Goal: Task Accomplishment & Management: Use online tool/utility

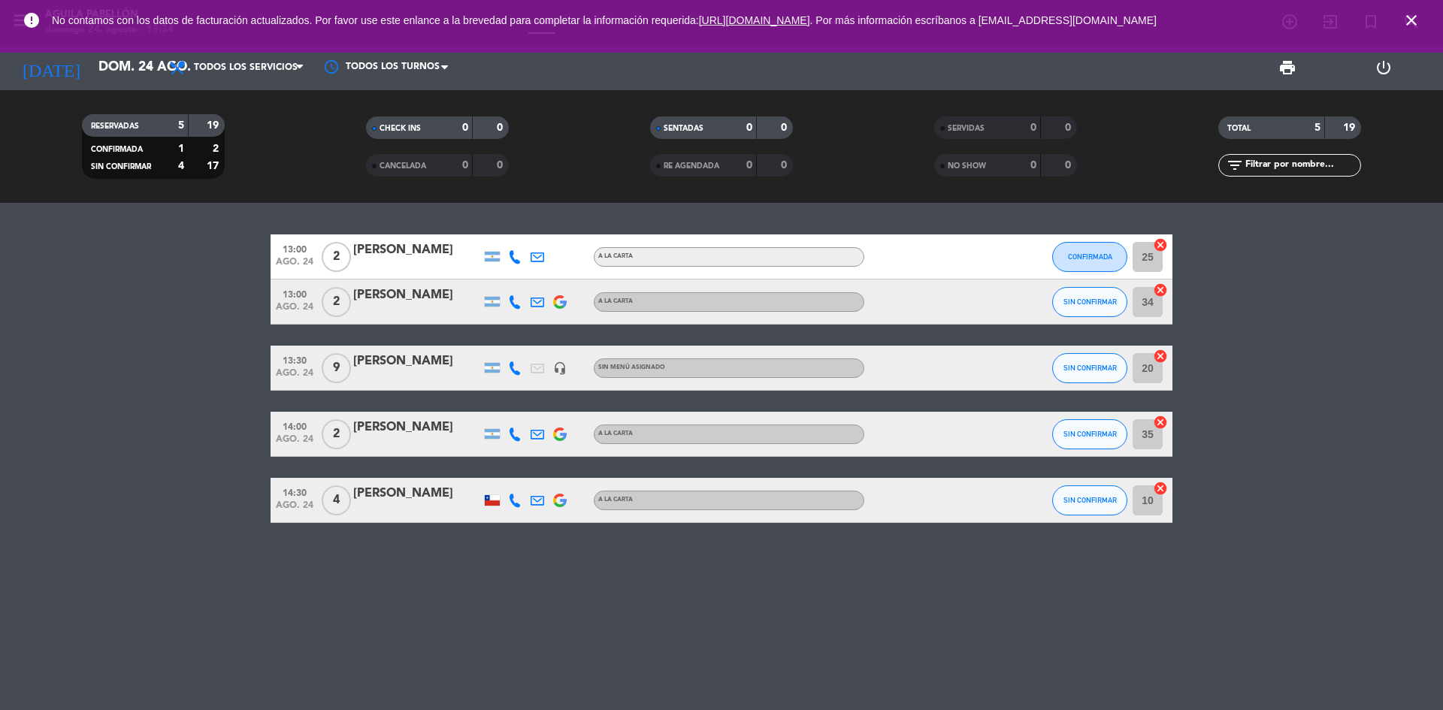
click at [1415, 17] on icon "close" at bounding box center [1411, 20] width 18 height 18
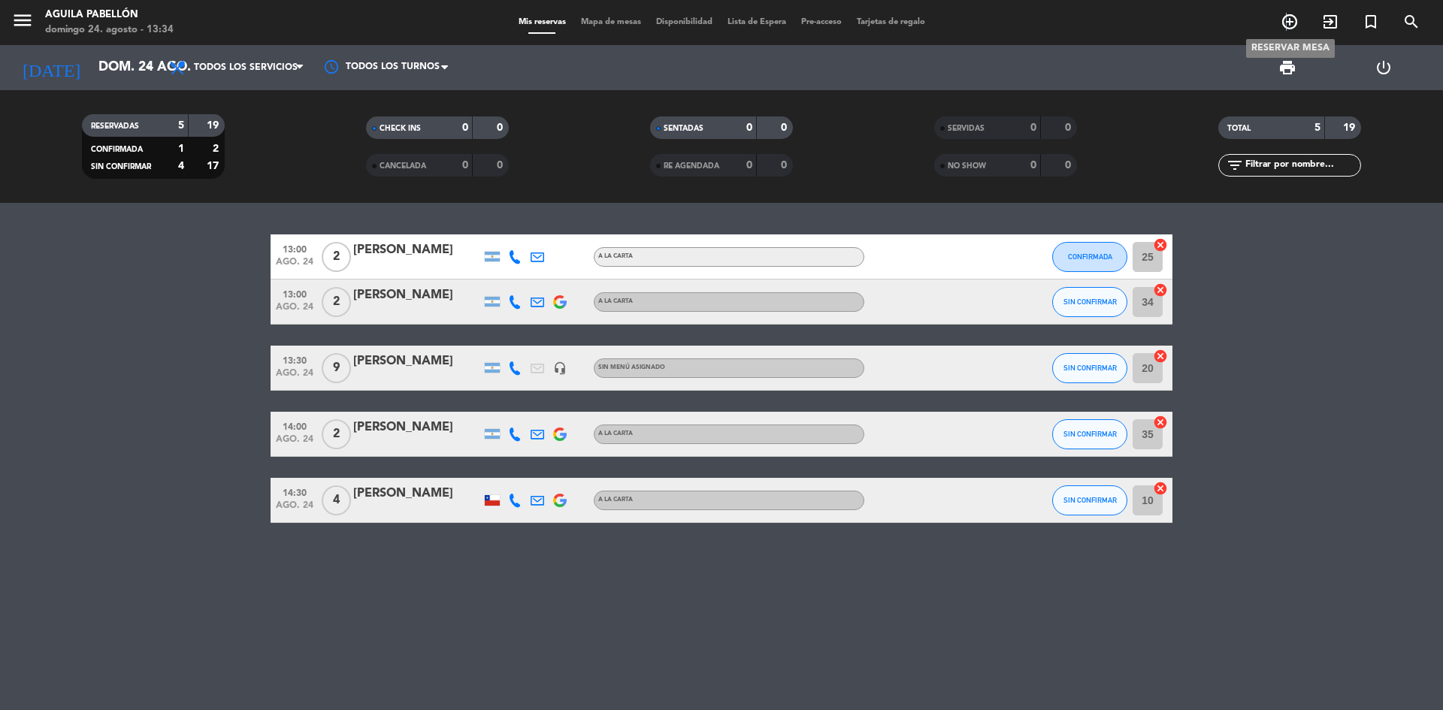
click at [1286, 17] on icon "add_circle_outline" at bounding box center [1289, 22] width 18 height 18
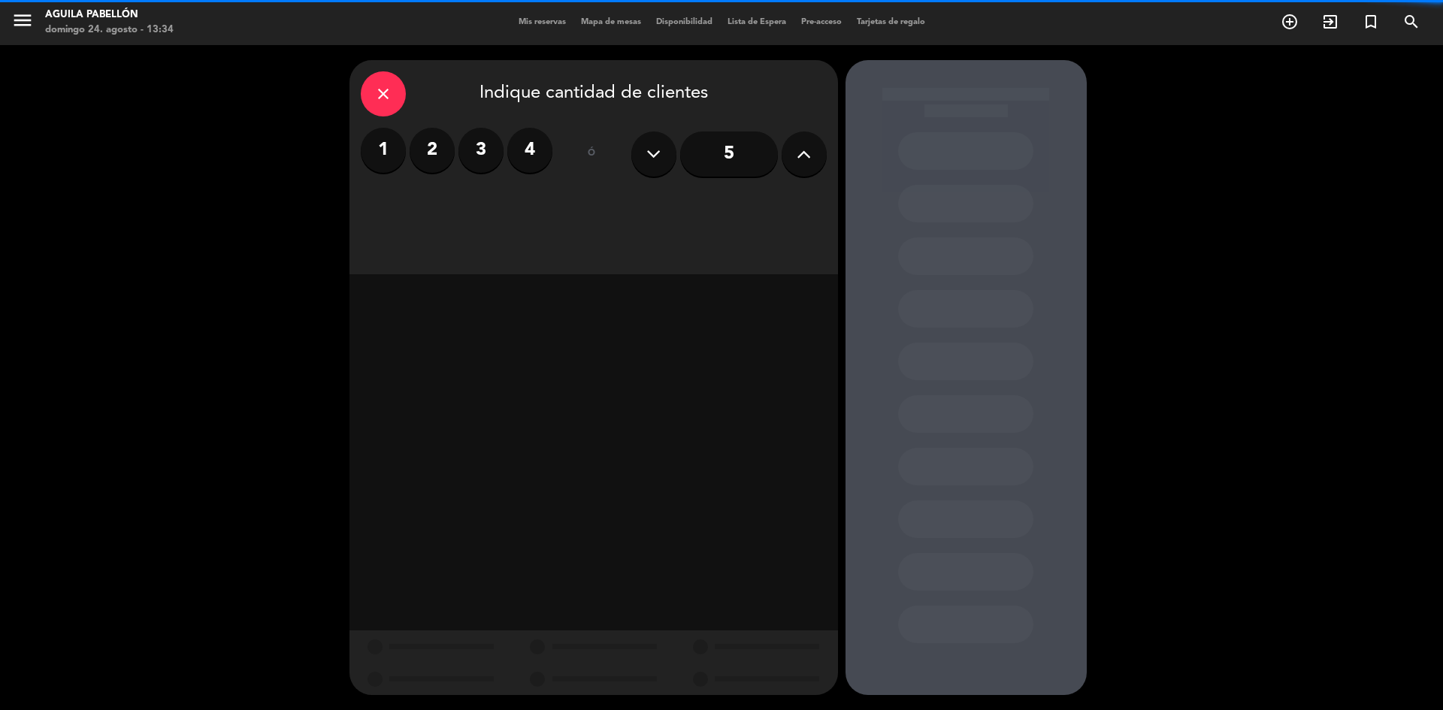
click at [522, 153] on label "4" at bounding box center [529, 150] width 45 height 45
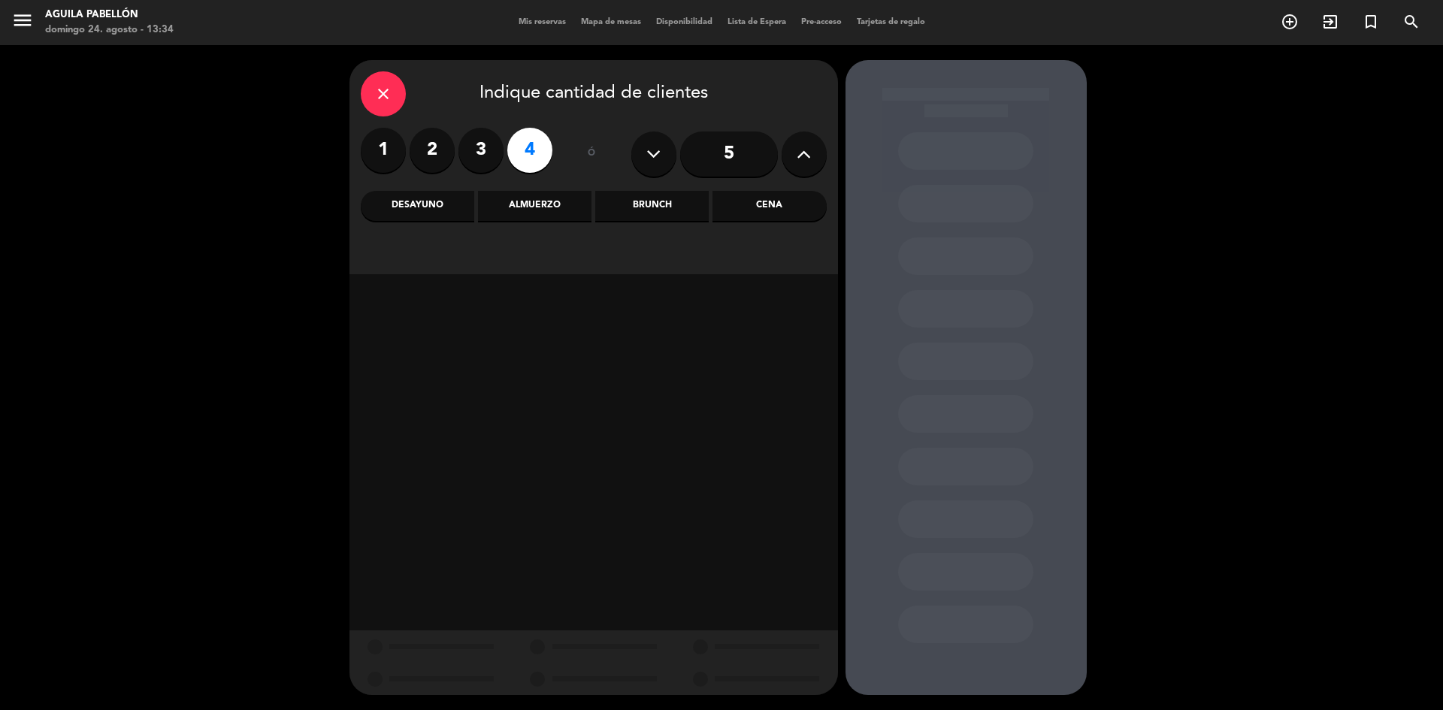
click at [525, 211] on div "Almuerzo" at bounding box center [534, 206] width 113 height 30
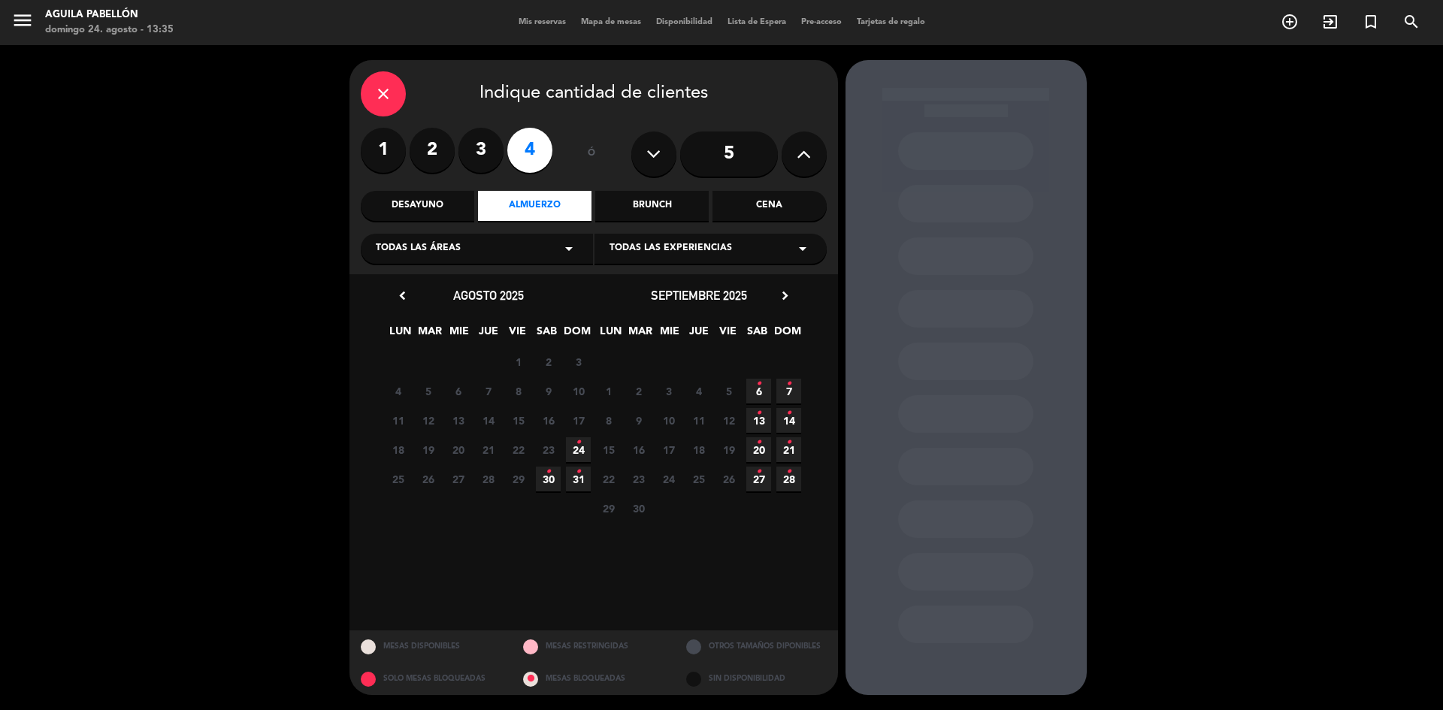
click at [458, 144] on div "1 2 3 4" at bounding box center [457, 150] width 192 height 45
click at [478, 149] on label "3" at bounding box center [480, 150] width 45 height 45
click at [576, 453] on icon "•" at bounding box center [578, 443] width 5 height 24
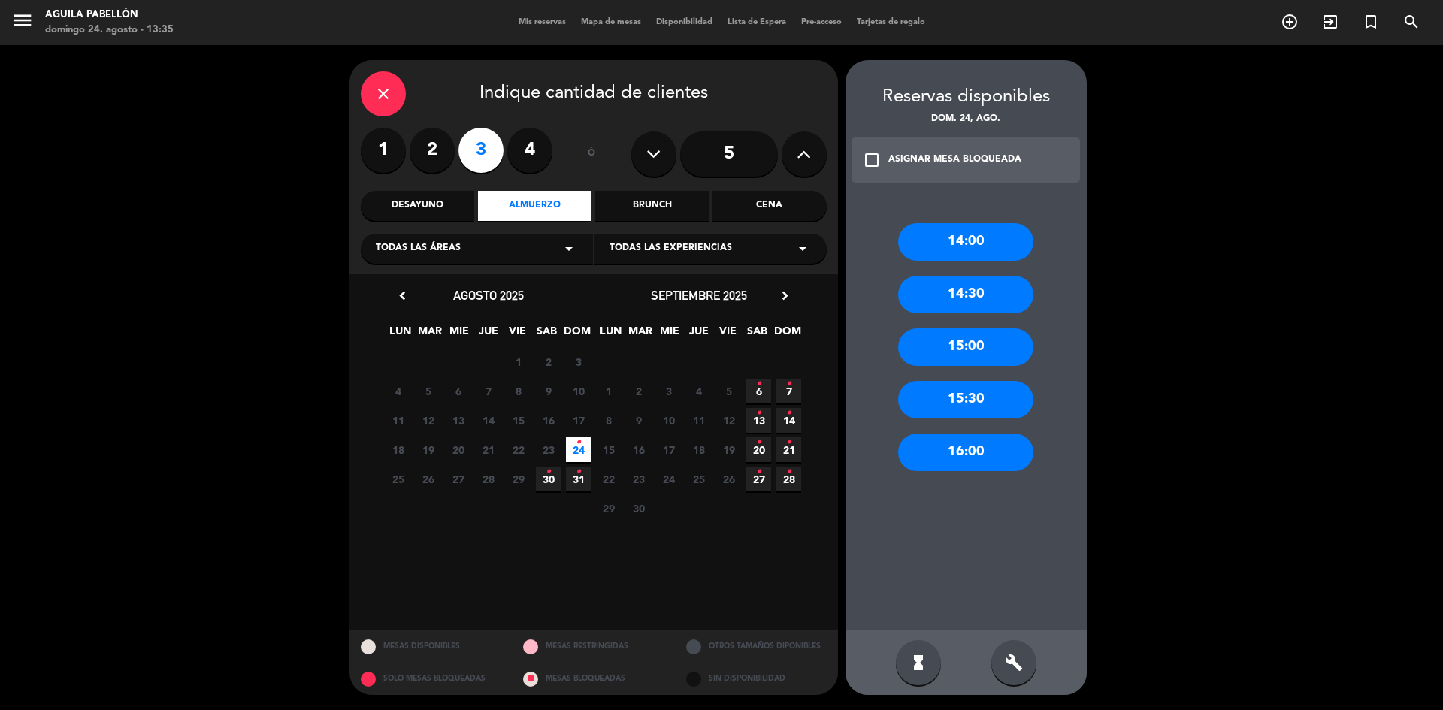
click at [969, 355] on div "15:00" at bounding box center [965, 347] width 135 height 38
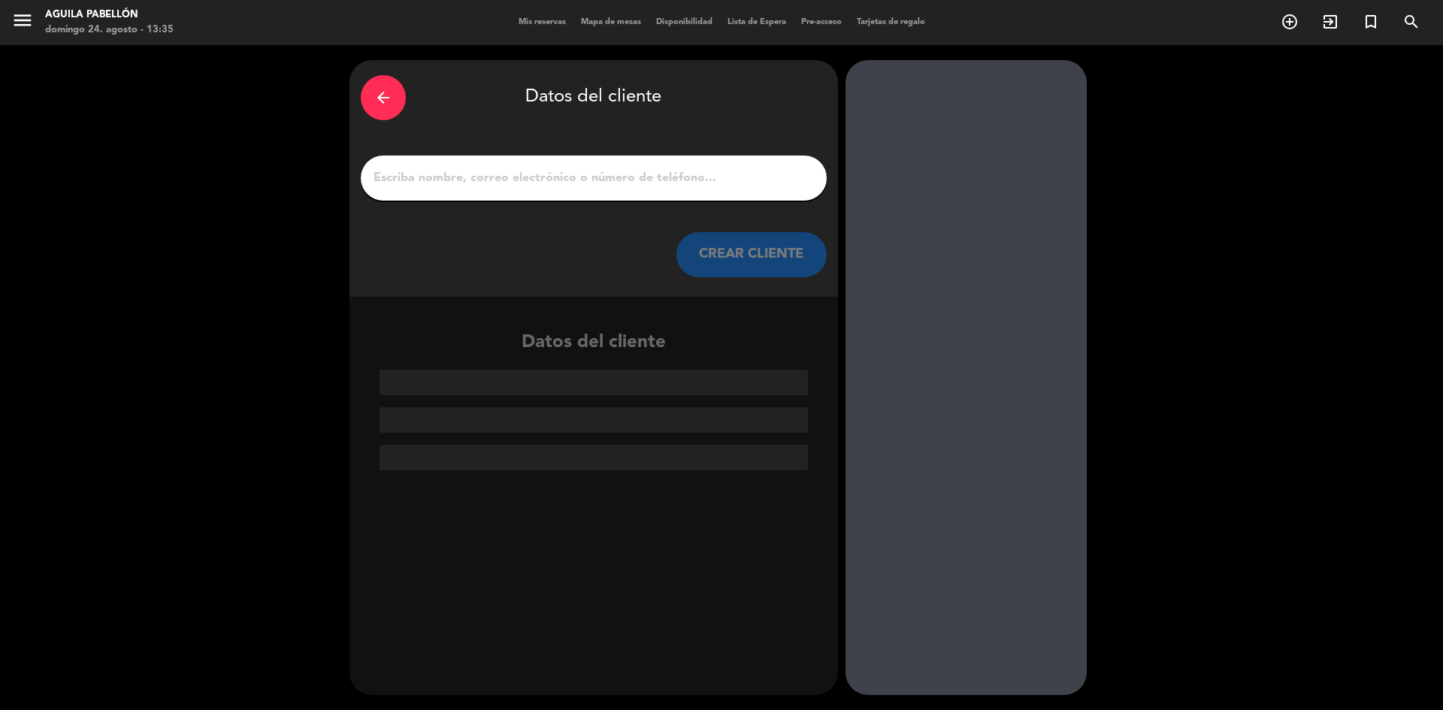
click at [551, 187] on input "1" at bounding box center [593, 178] width 443 height 21
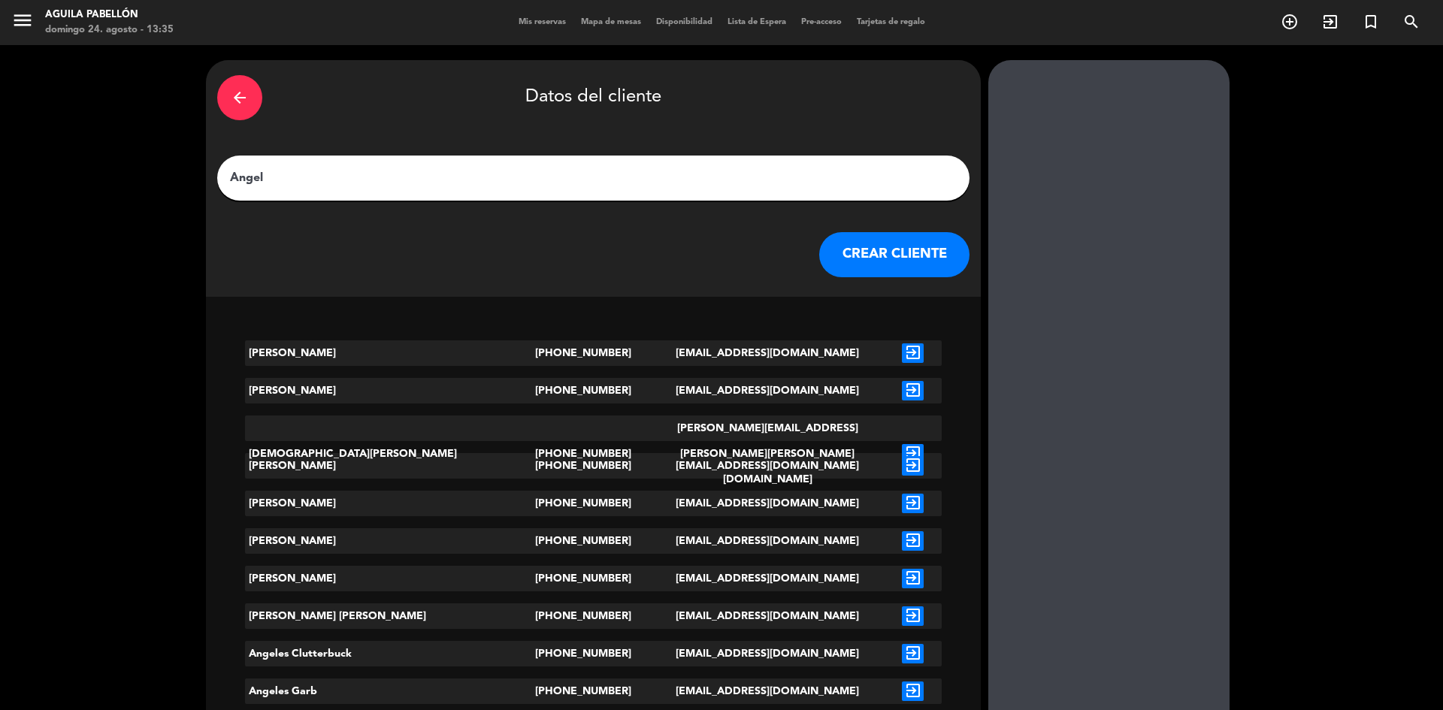
type input "Angel"
click at [819, 246] on button "CREAR CLIENTE" at bounding box center [894, 254] width 150 height 45
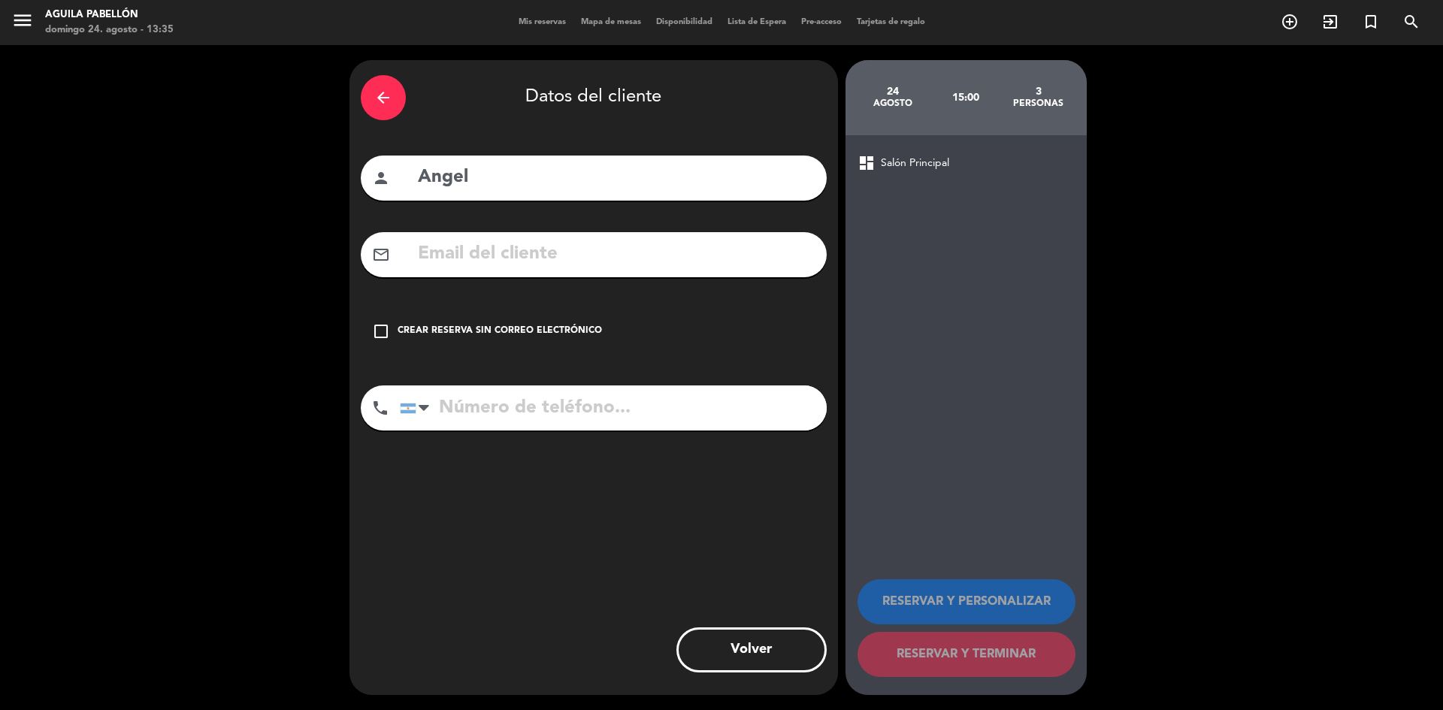
click at [387, 320] on div "check_box_outline_blank Crear reserva sin correo electrónico" at bounding box center [594, 331] width 466 height 45
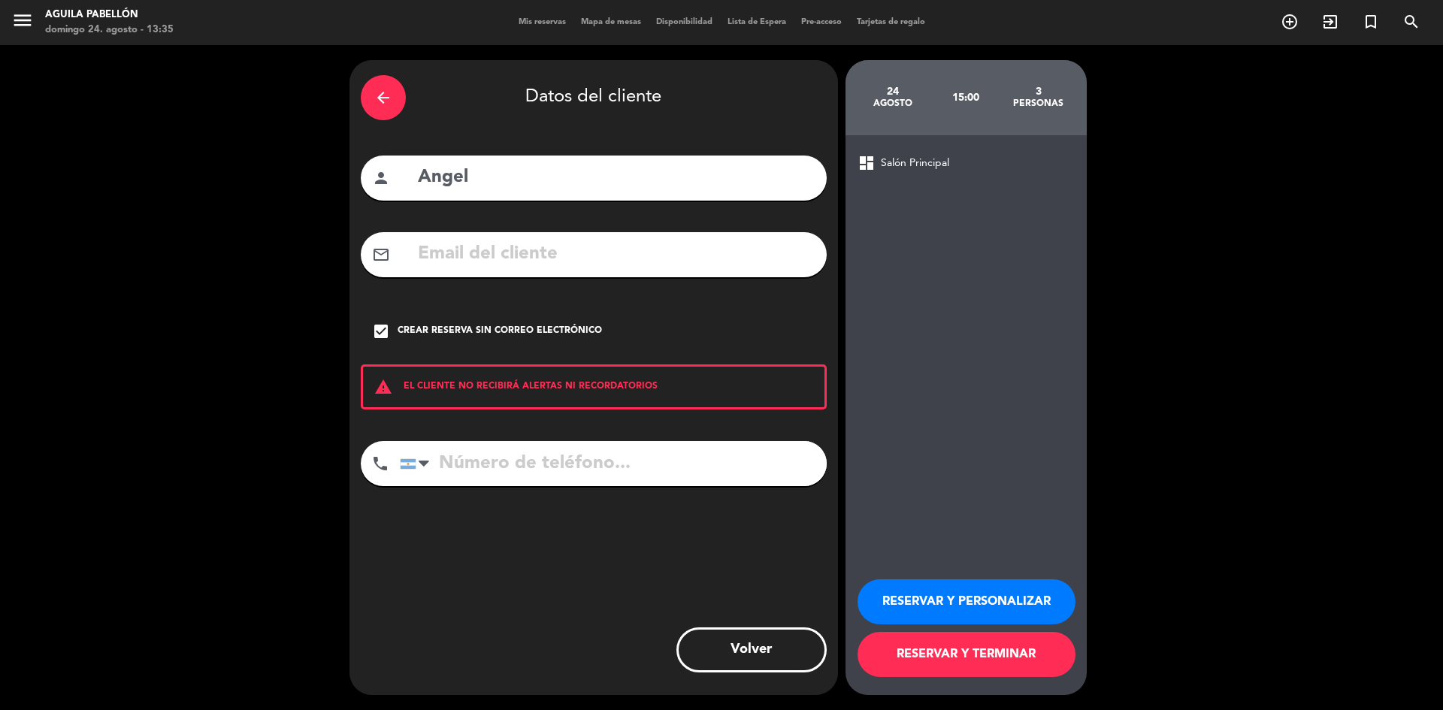
click at [1013, 651] on button "RESERVAR Y TERMINAR" at bounding box center [966, 654] width 218 height 45
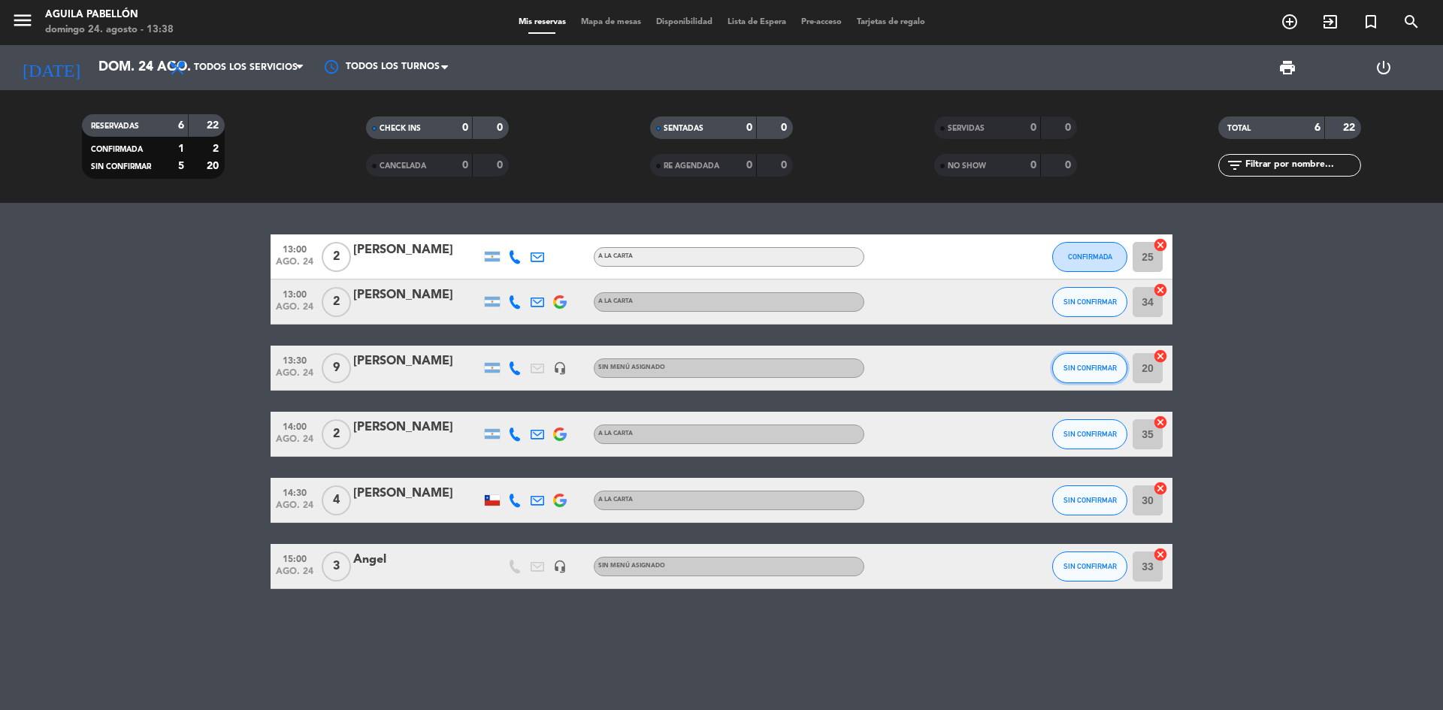
click at [1105, 376] on button "SIN CONFIRMAR" at bounding box center [1089, 368] width 75 height 30
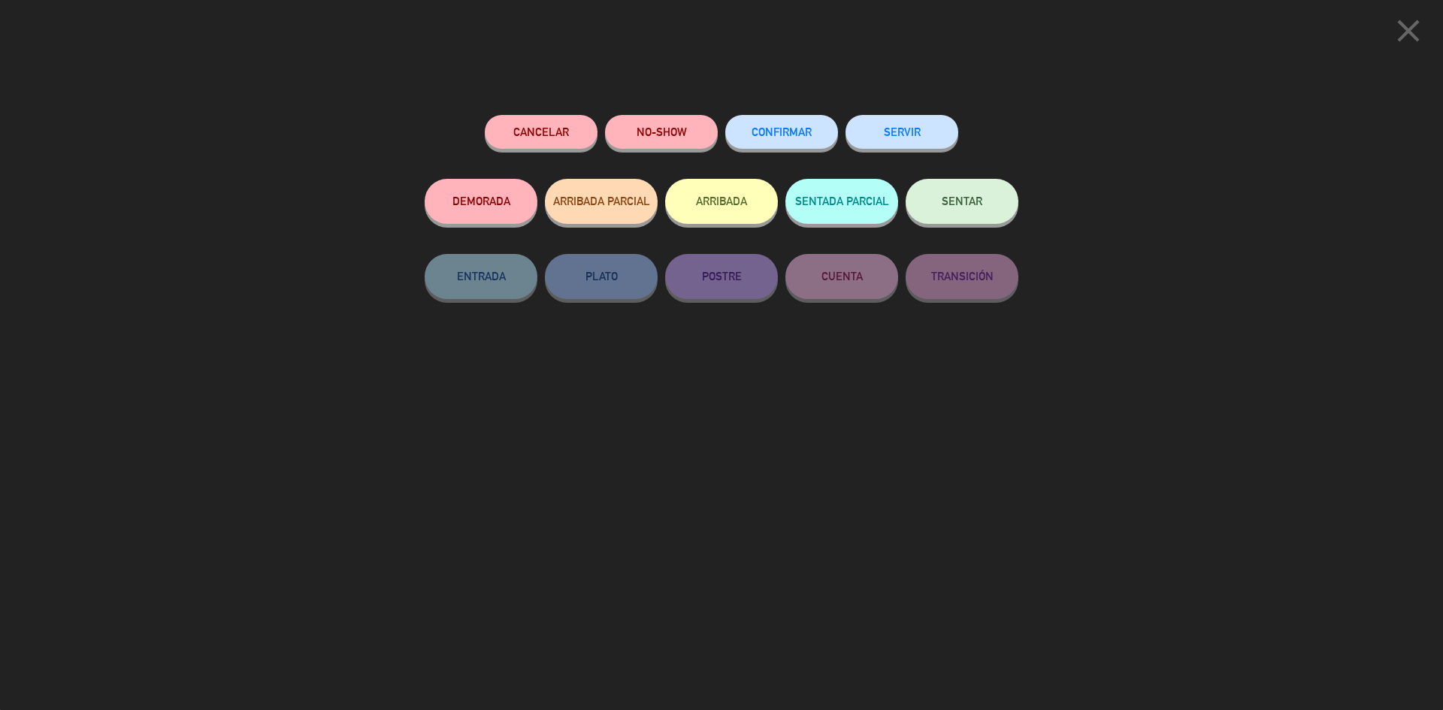
click at [795, 125] on button "CONFIRMAR" at bounding box center [781, 132] width 113 height 34
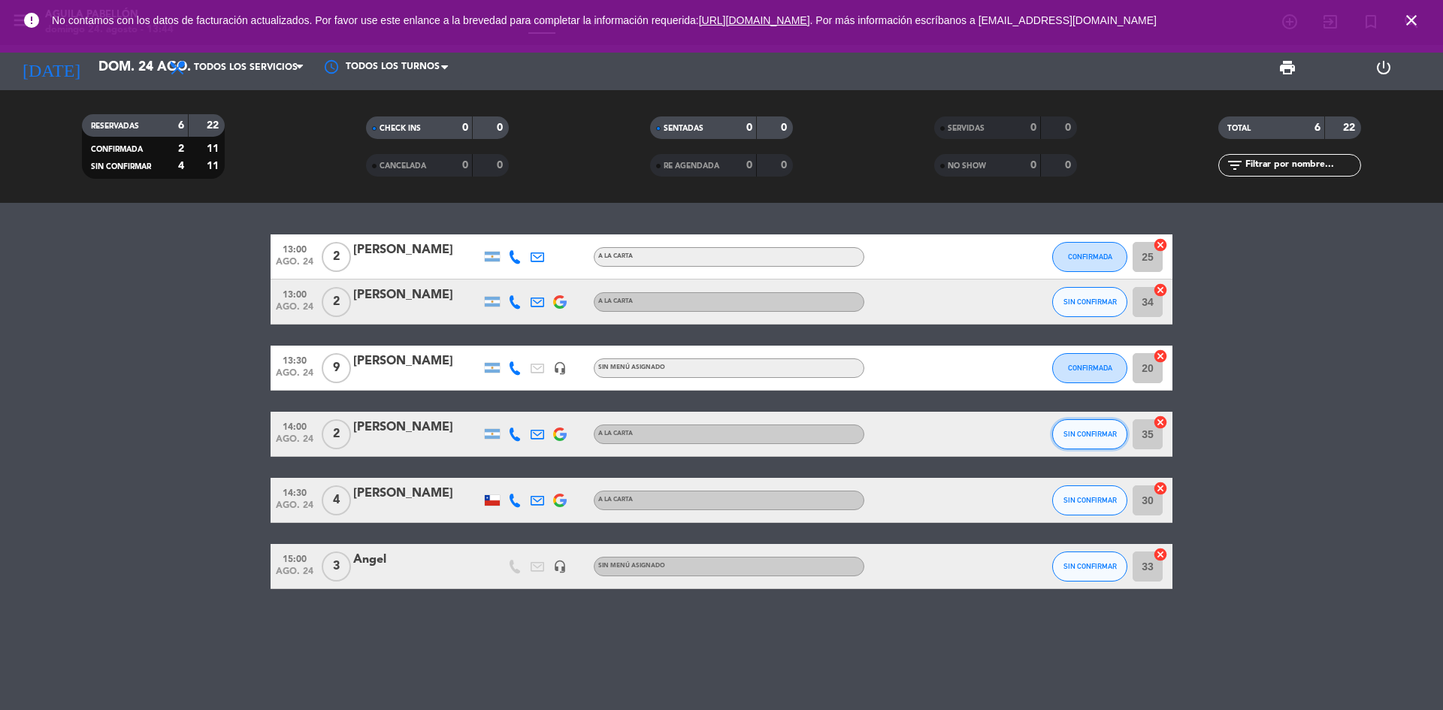
click at [1068, 424] on button "SIN CONFIRMAR" at bounding box center [1089, 434] width 75 height 30
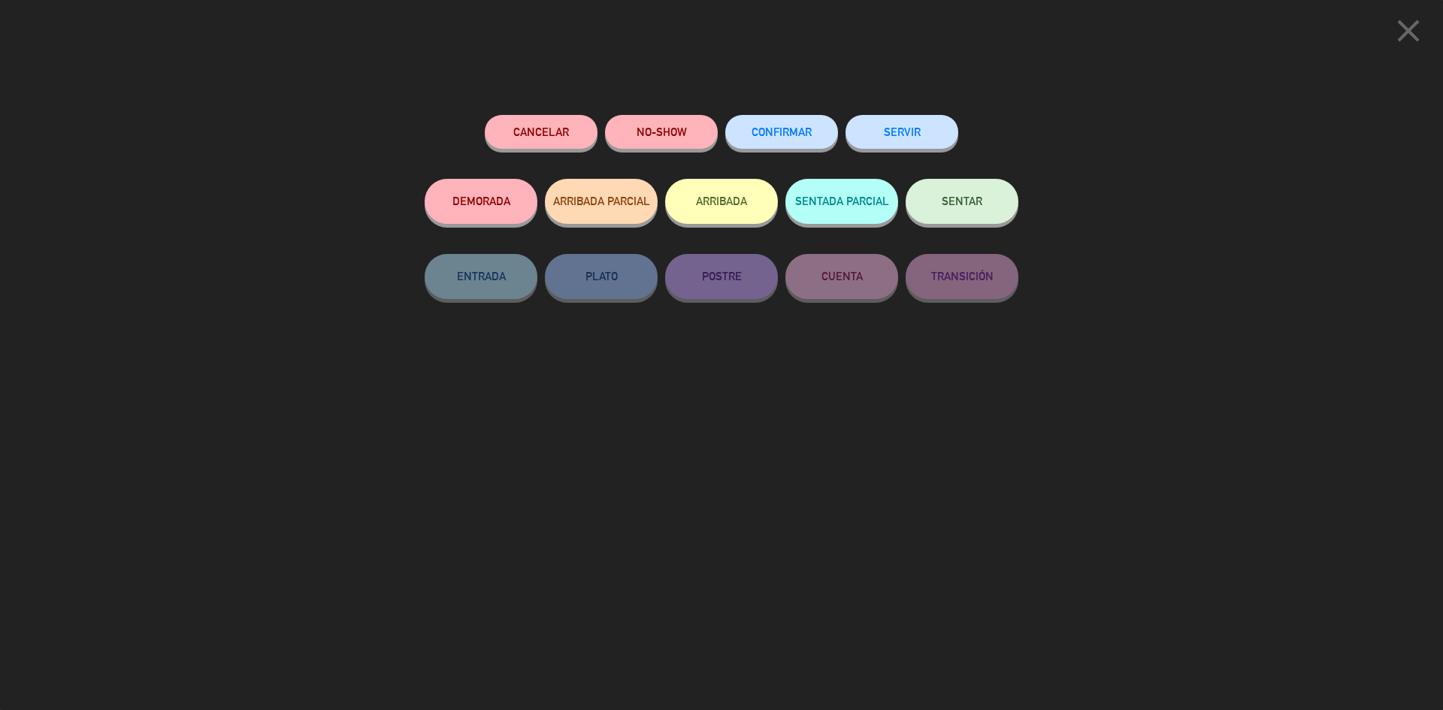
click at [1399, 42] on icon "close" at bounding box center [1408, 31] width 38 height 38
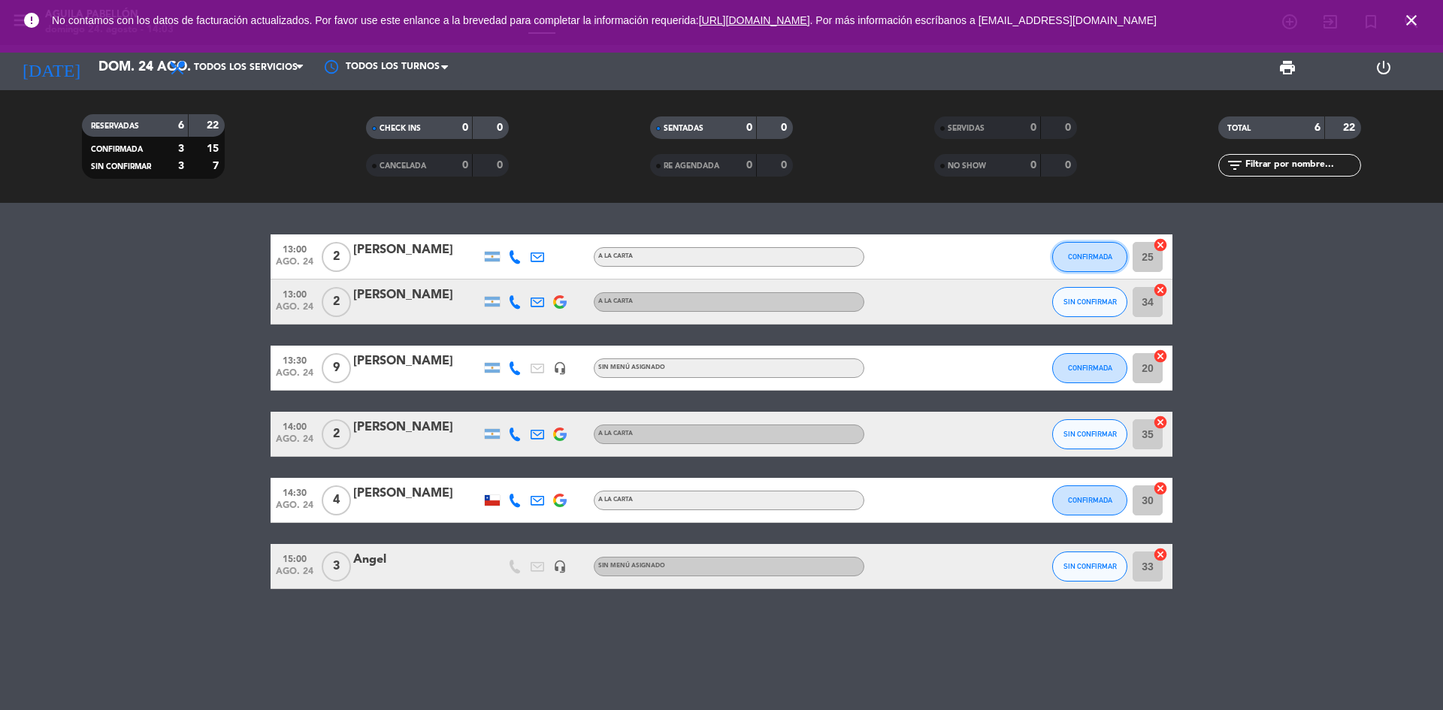
click at [1079, 264] on button "CONFIRMADA" at bounding box center [1089, 257] width 75 height 30
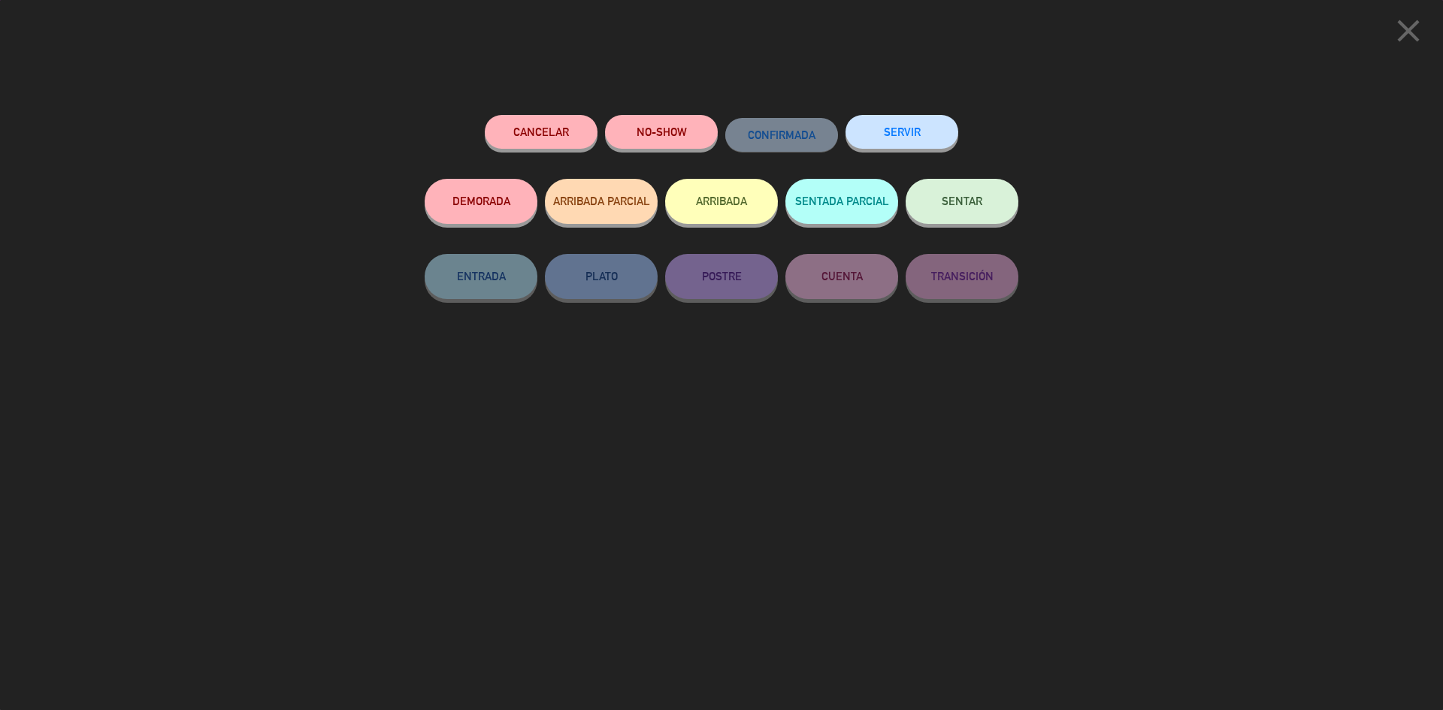
click at [957, 192] on button "SENTAR" at bounding box center [961, 201] width 113 height 45
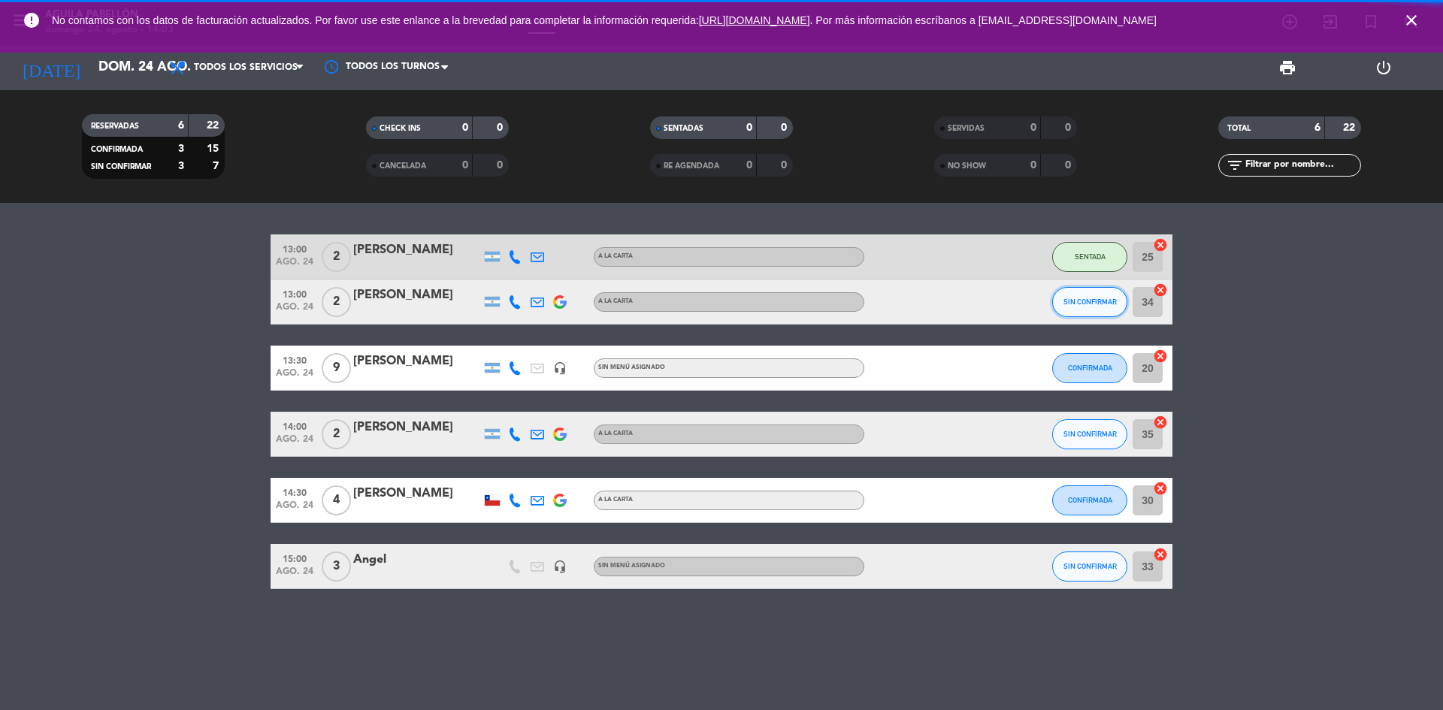
click at [1110, 297] on button "SIN CONFIRMAR" at bounding box center [1089, 302] width 75 height 30
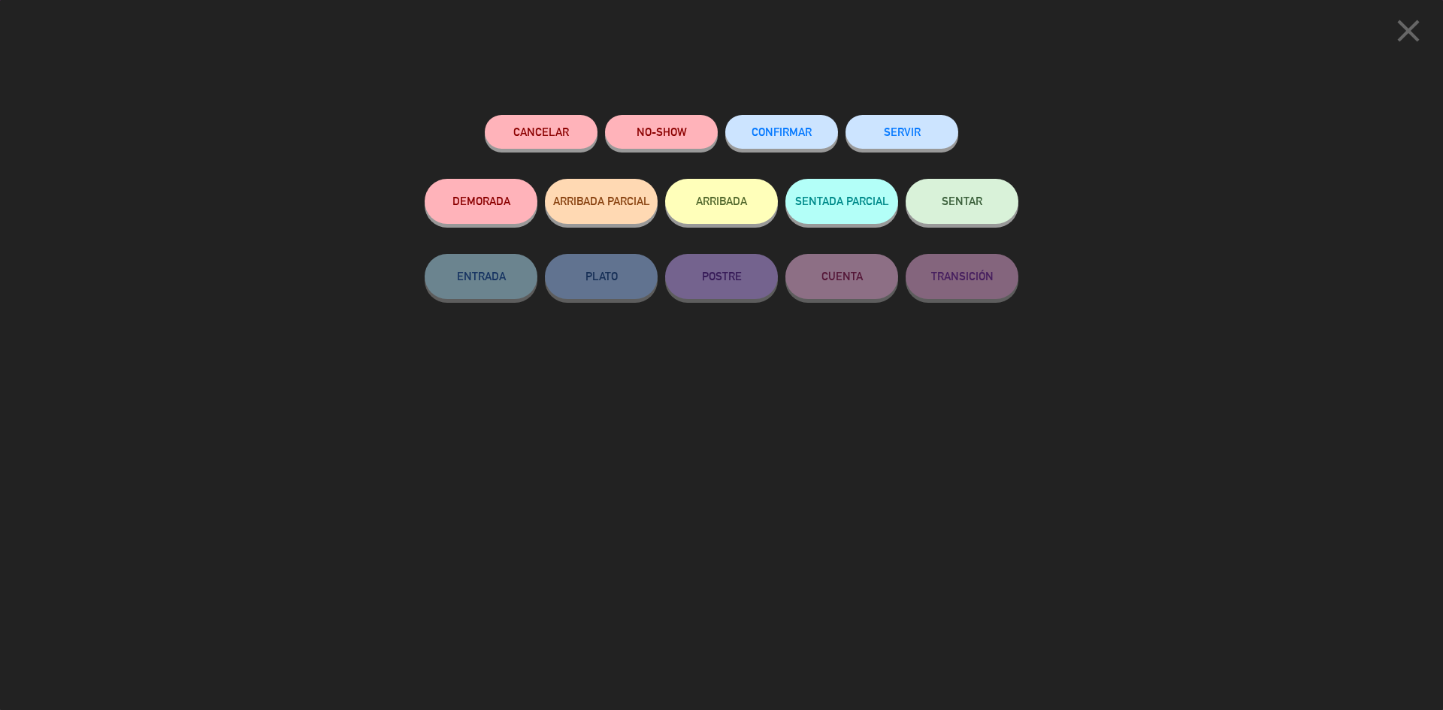
click at [956, 204] on span "SENTAR" at bounding box center [961, 201] width 41 height 13
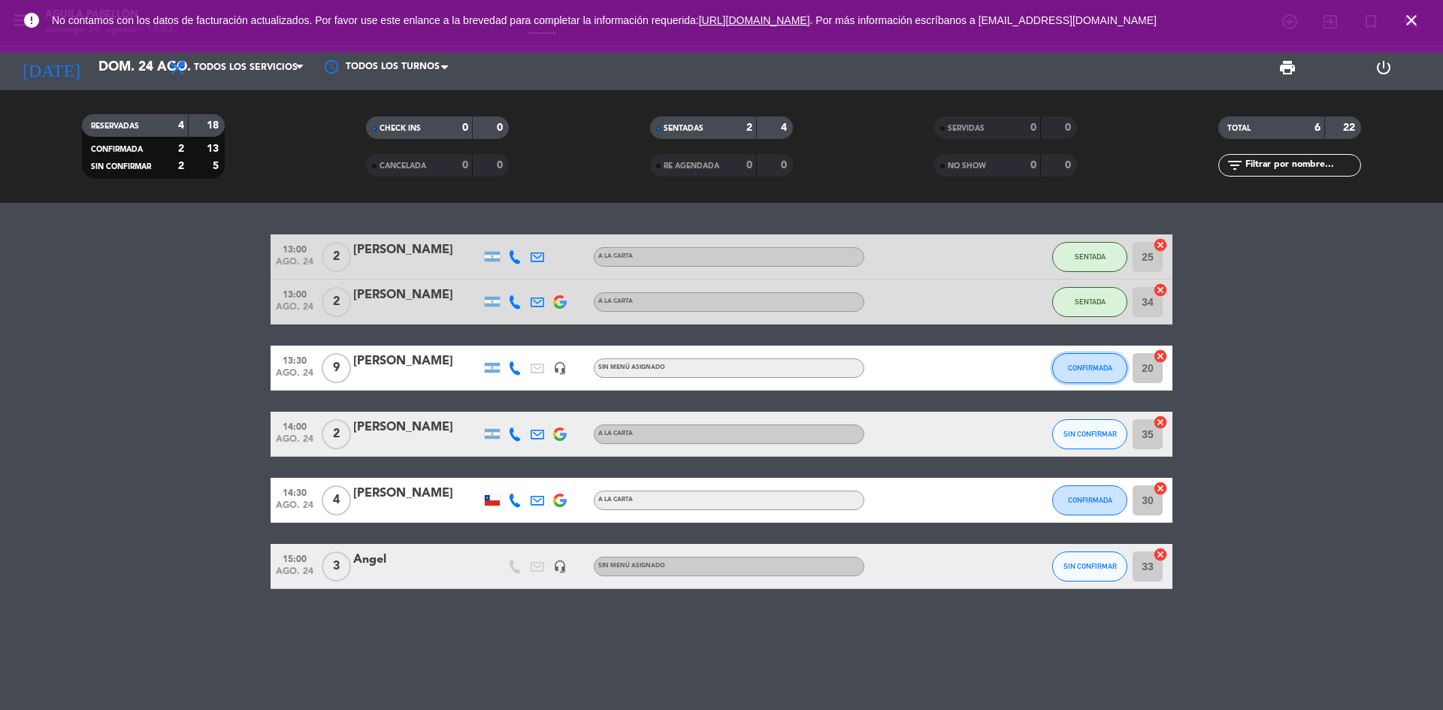
click at [1085, 367] on span "CONFIRMADA" at bounding box center [1090, 368] width 44 height 8
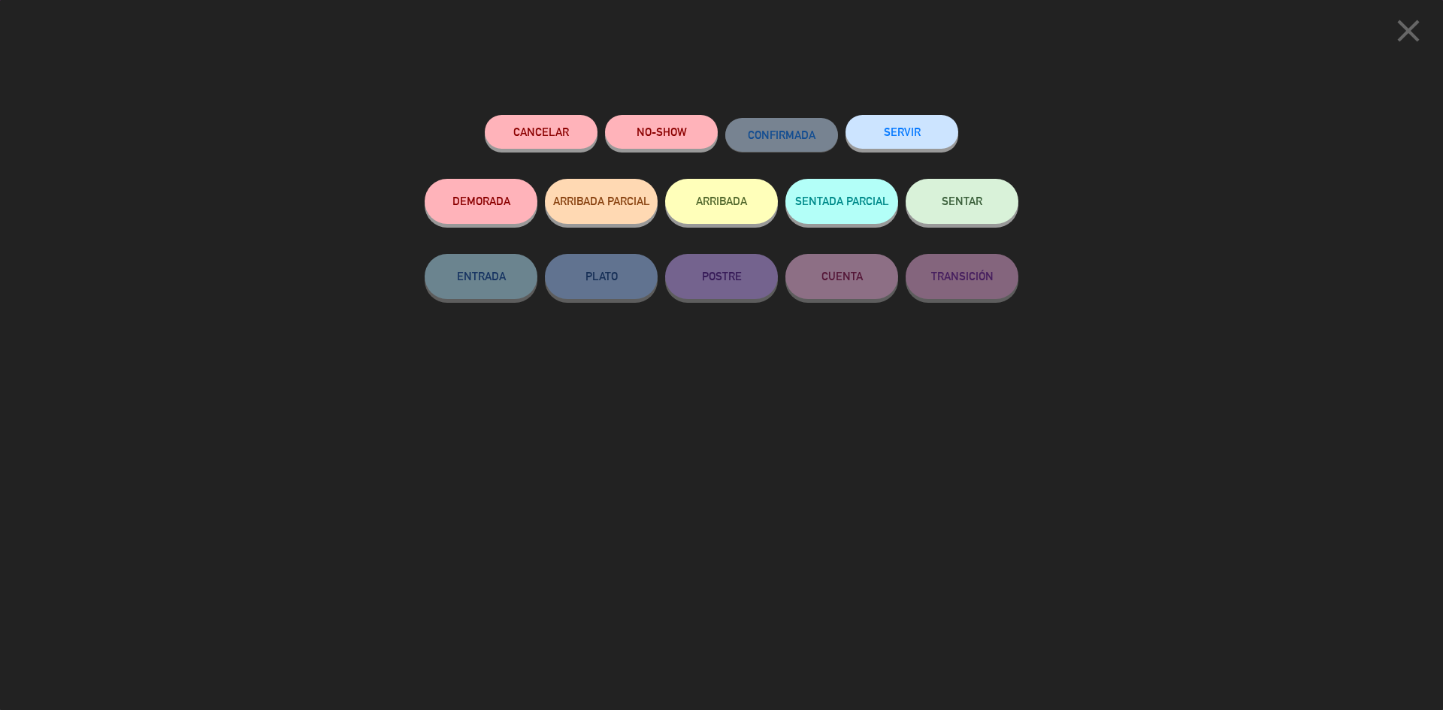
click at [956, 195] on button "SENTAR" at bounding box center [961, 201] width 113 height 45
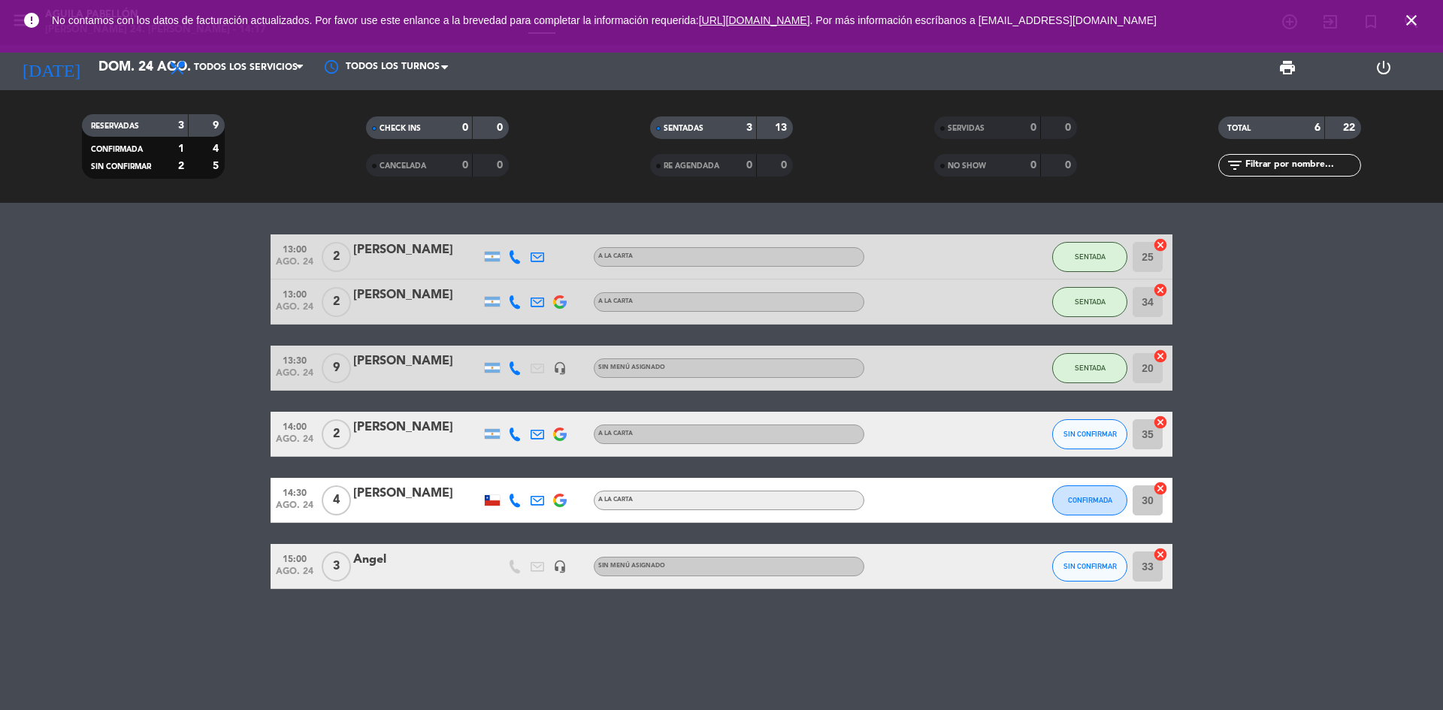
drag, startPoint x: 1412, startPoint y: 33, endPoint x: 1420, endPoint y: 11, distance: 24.0
click at [1419, 13] on span "close" at bounding box center [1411, 20] width 41 height 41
click at [1420, 10] on span "close" at bounding box center [1411, 20] width 41 height 41
click at [1414, 18] on icon "close" at bounding box center [1411, 20] width 18 height 18
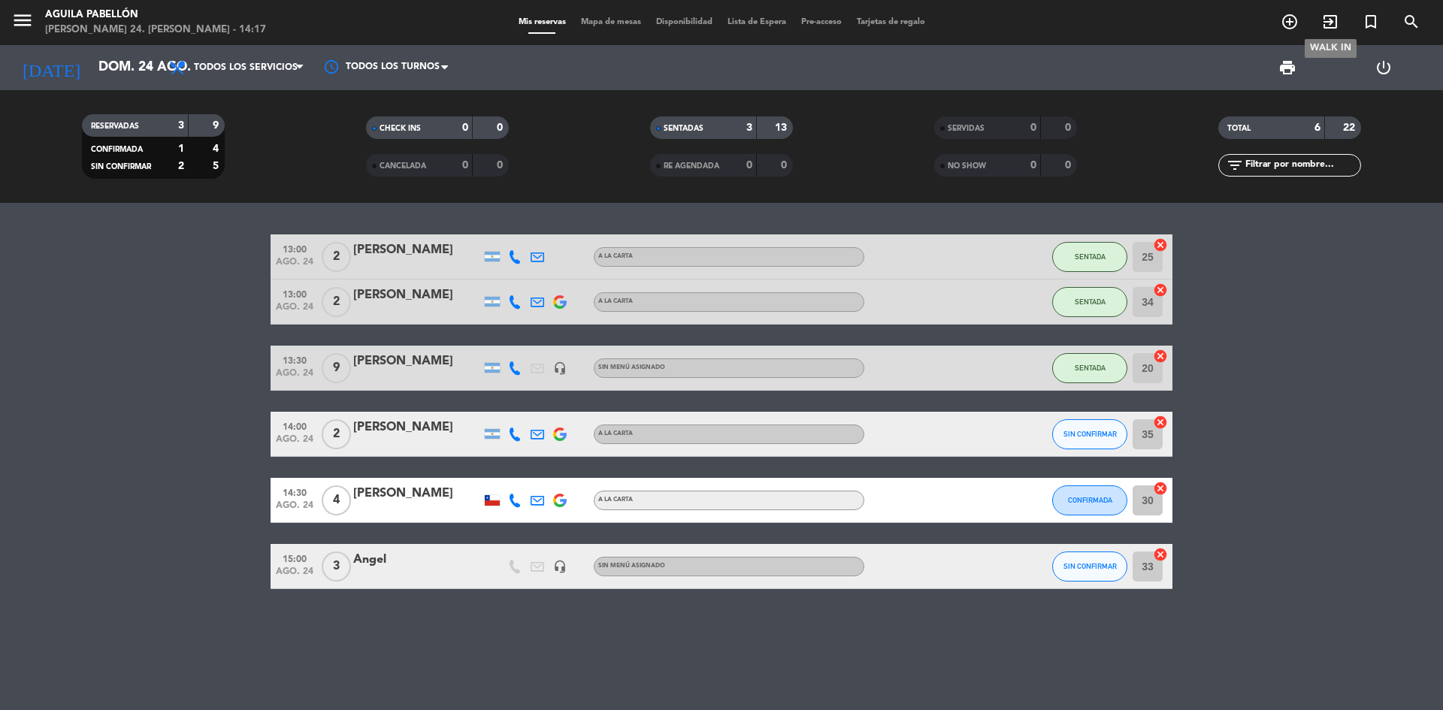
click at [1337, 23] on icon "exit_to_app" at bounding box center [1330, 22] width 18 height 18
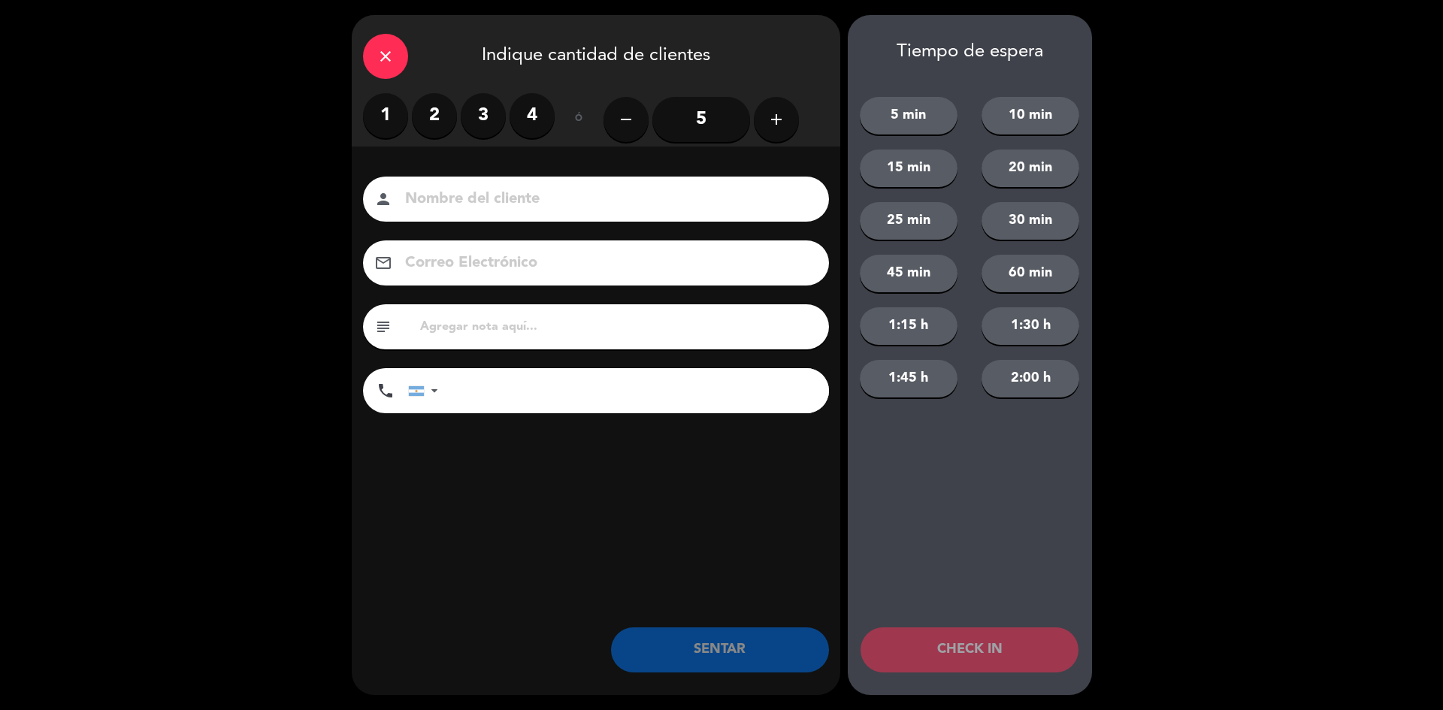
drag, startPoint x: 384, startPoint y: 119, endPoint x: 721, endPoint y: 446, distance: 469.7
click at [384, 116] on label "1" at bounding box center [385, 115] width 45 height 45
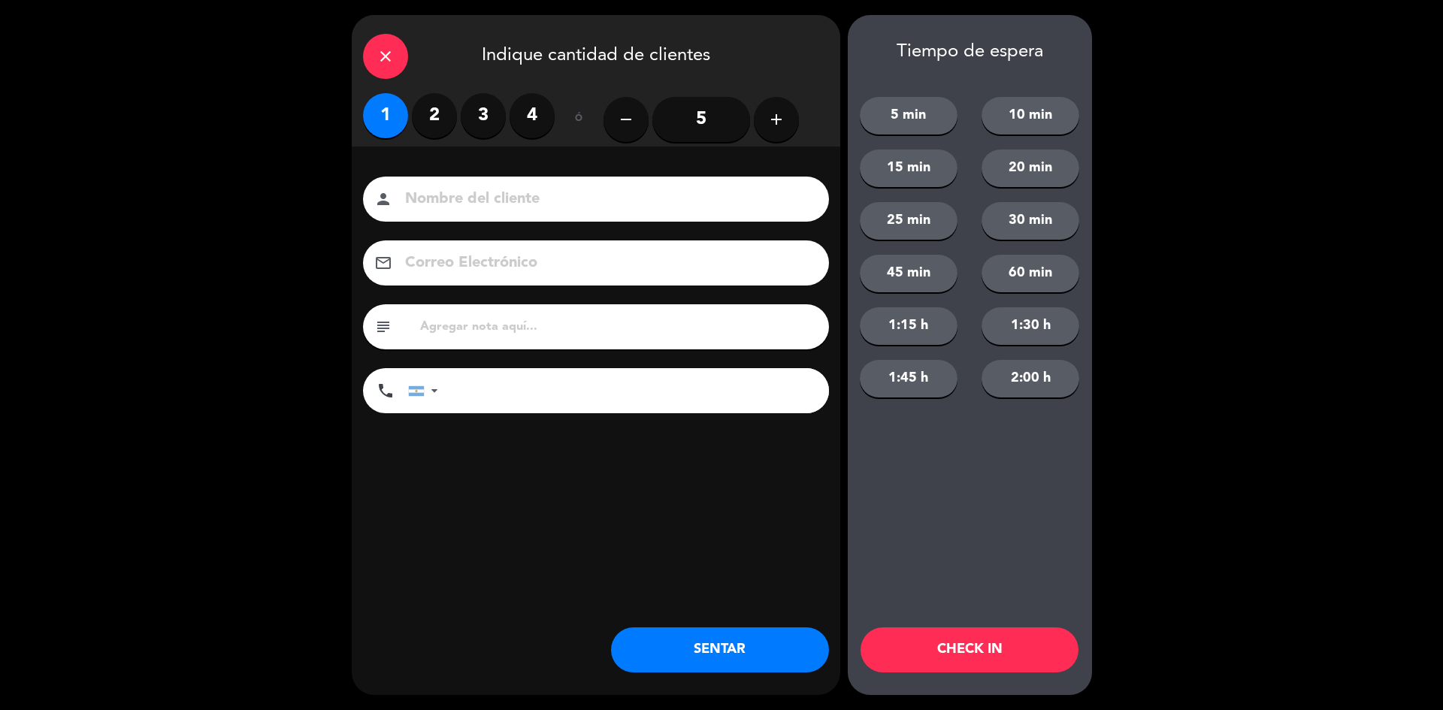
click at [765, 641] on button "SENTAR" at bounding box center [720, 649] width 218 height 45
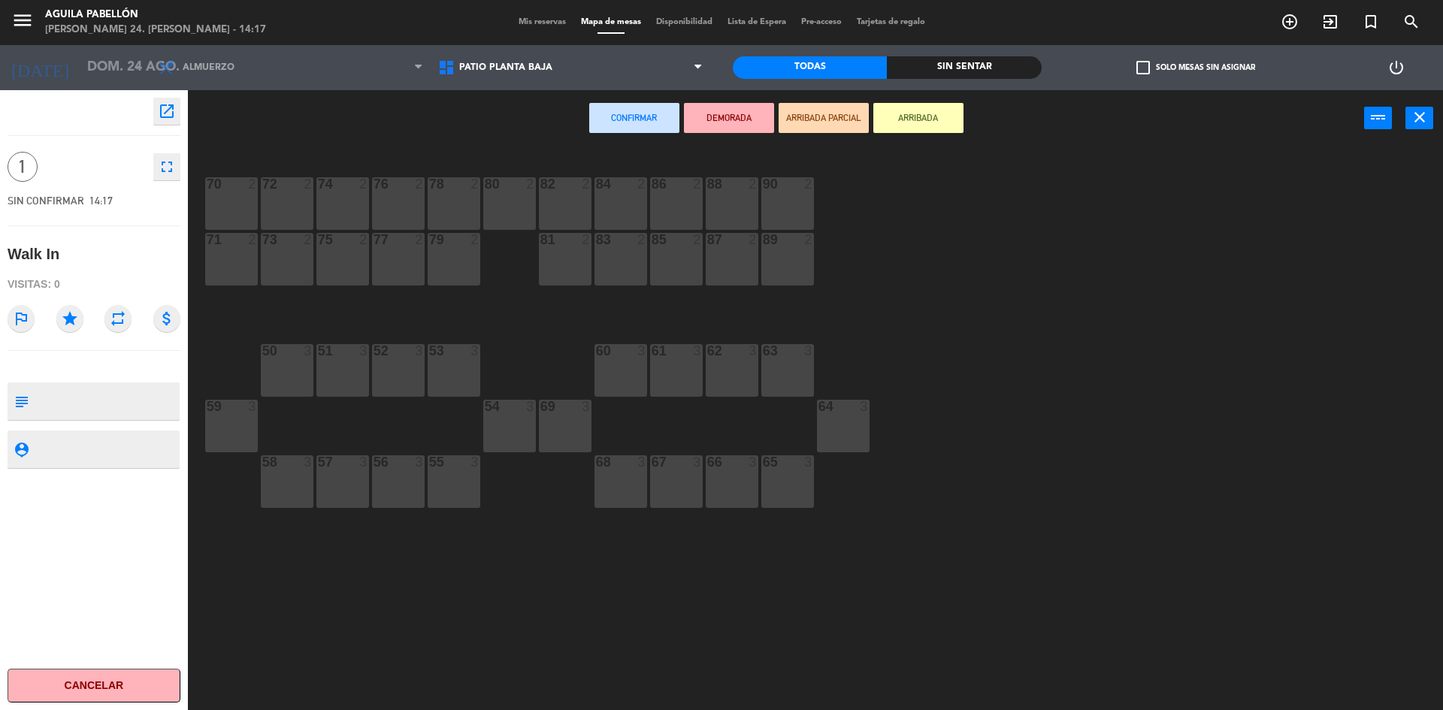
drag, startPoint x: 588, startPoint y: 199, endPoint x: 594, endPoint y: 184, distance: 15.9
click at [586, 199] on div "82 2" at bounding box center [565, 203] width 53 height 53
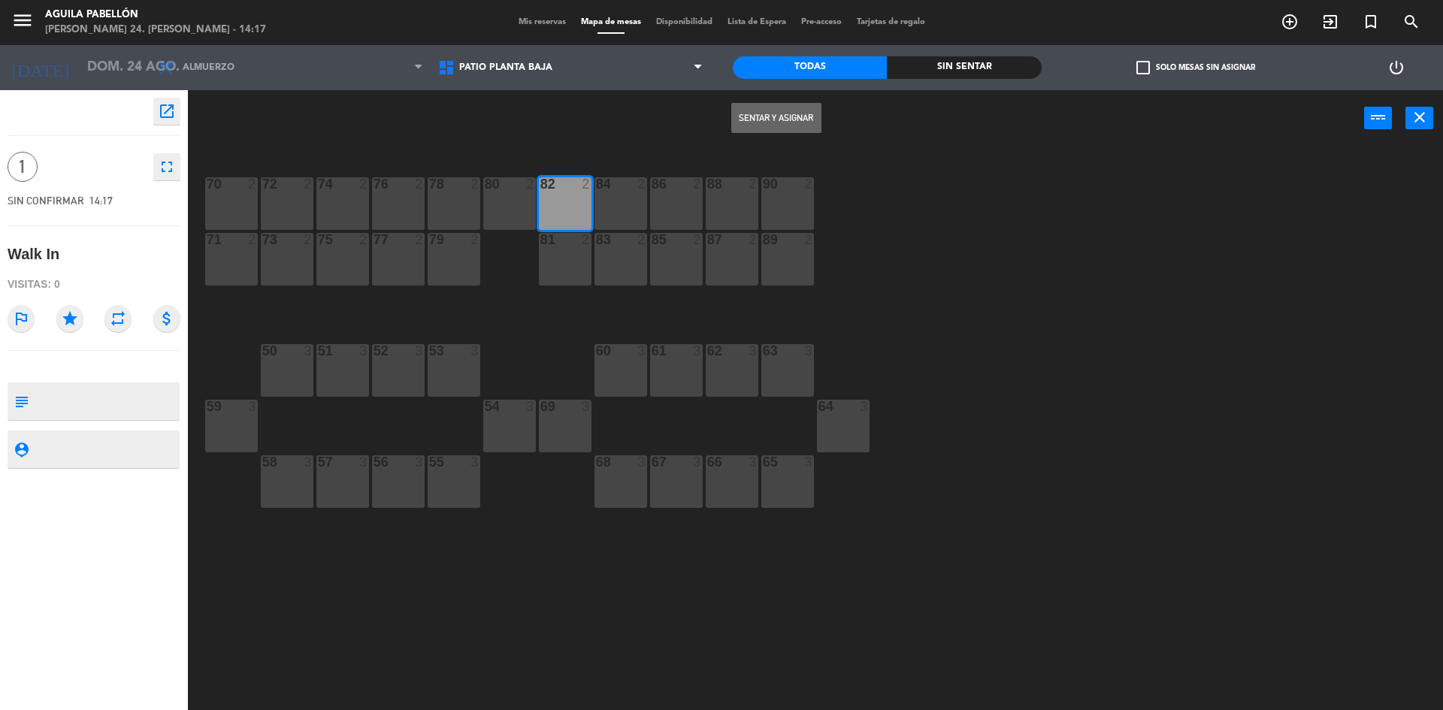
click at [745, 116] on button "Sentar y Asignar" at bounding box center [776, 118] width 90 height 30
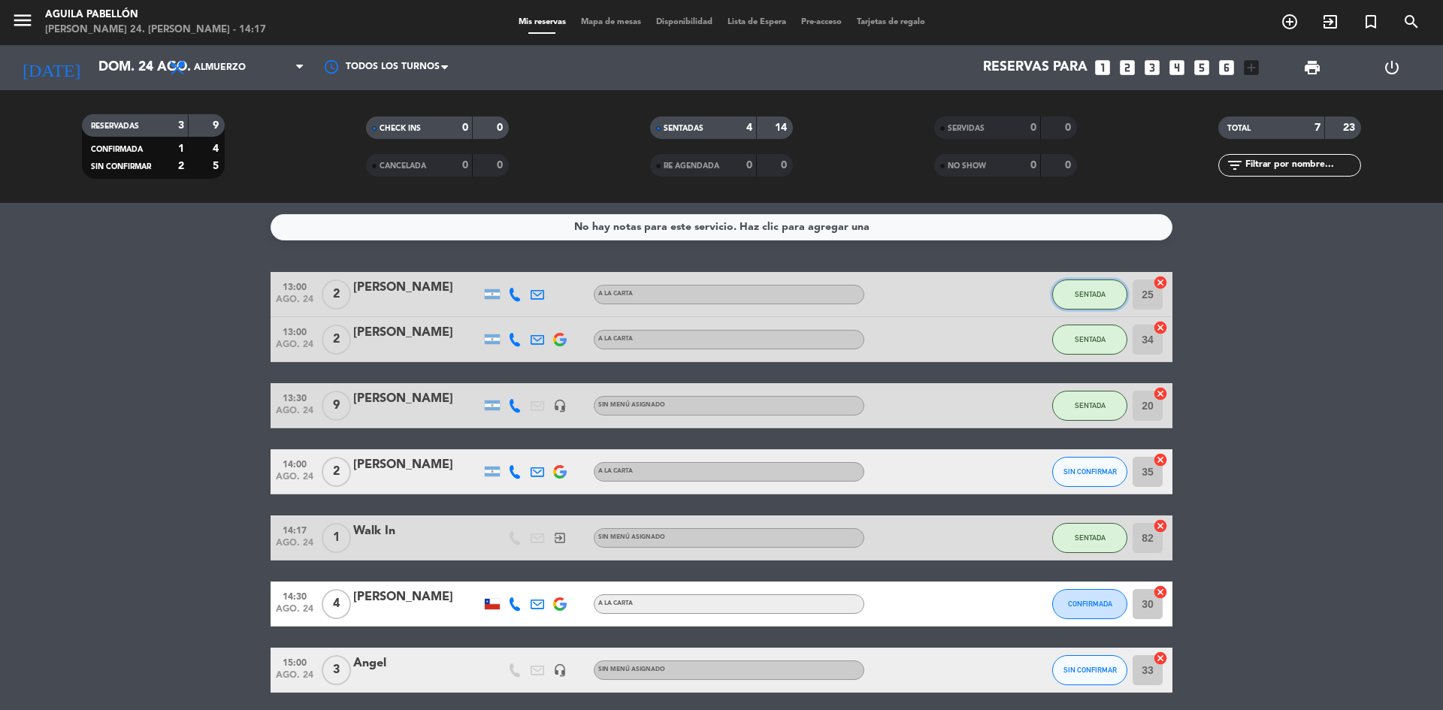
click at [1083, 290] on span "SENTADA" at bounding box center [1089, 294] width 31 height 8
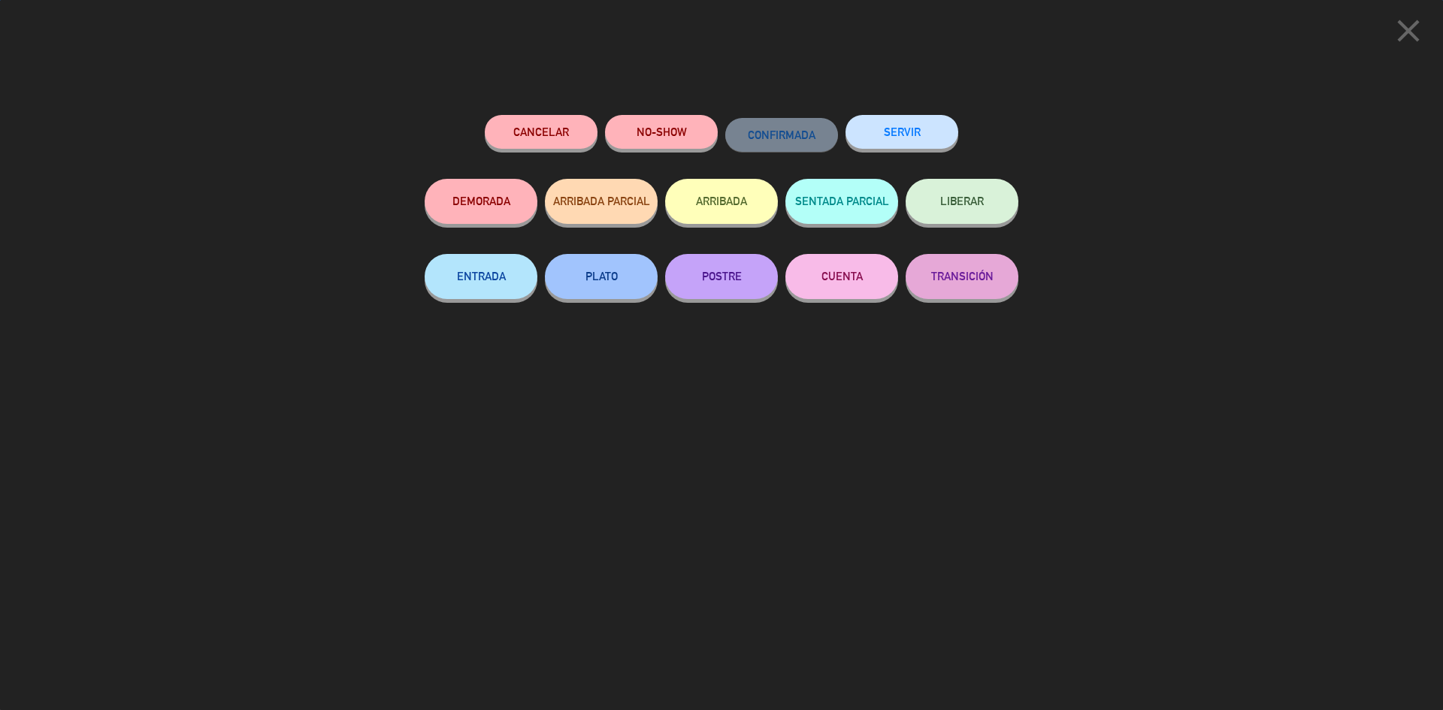
click at [911, 122] on button "SERVIR" at bounding box center [901, 132] width 113 height 34
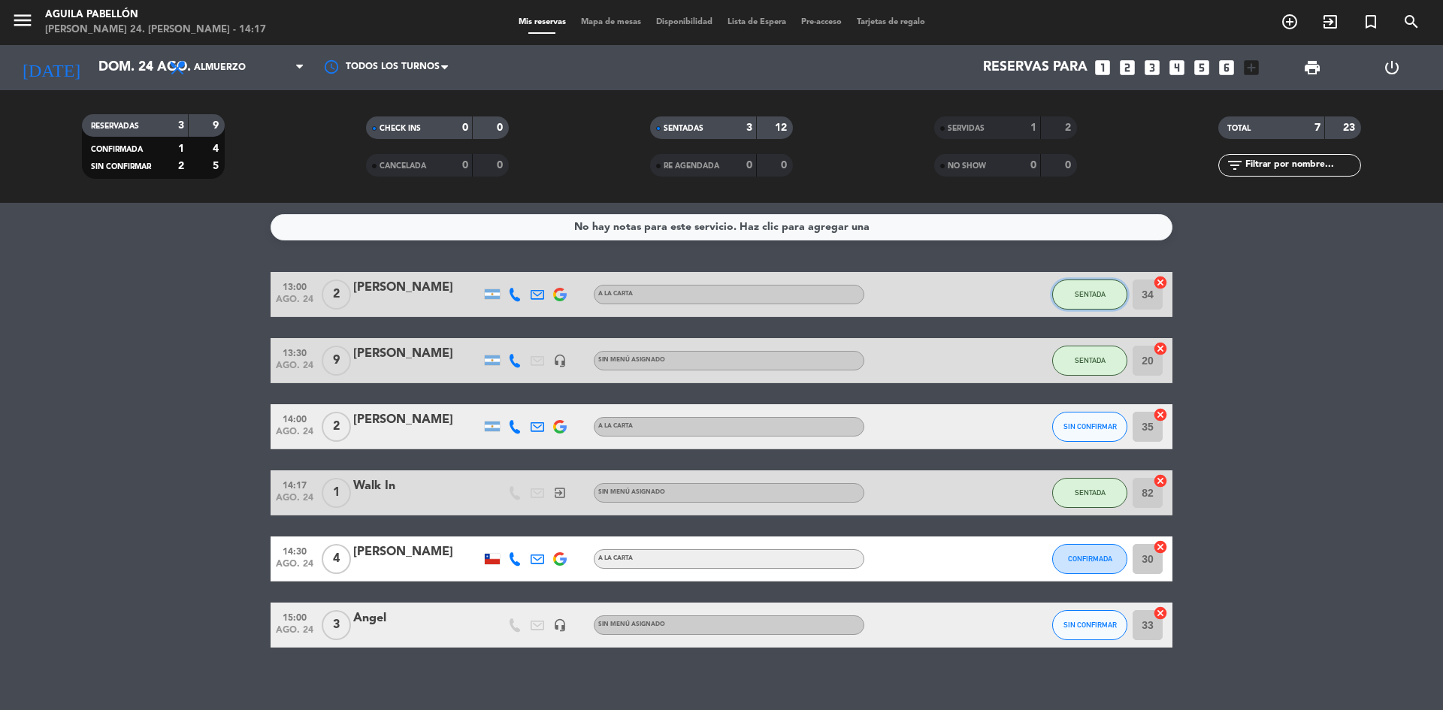
click at [1087, 280] on button "SENTADA" at bounding box center [1089, 295] width 75 height 30
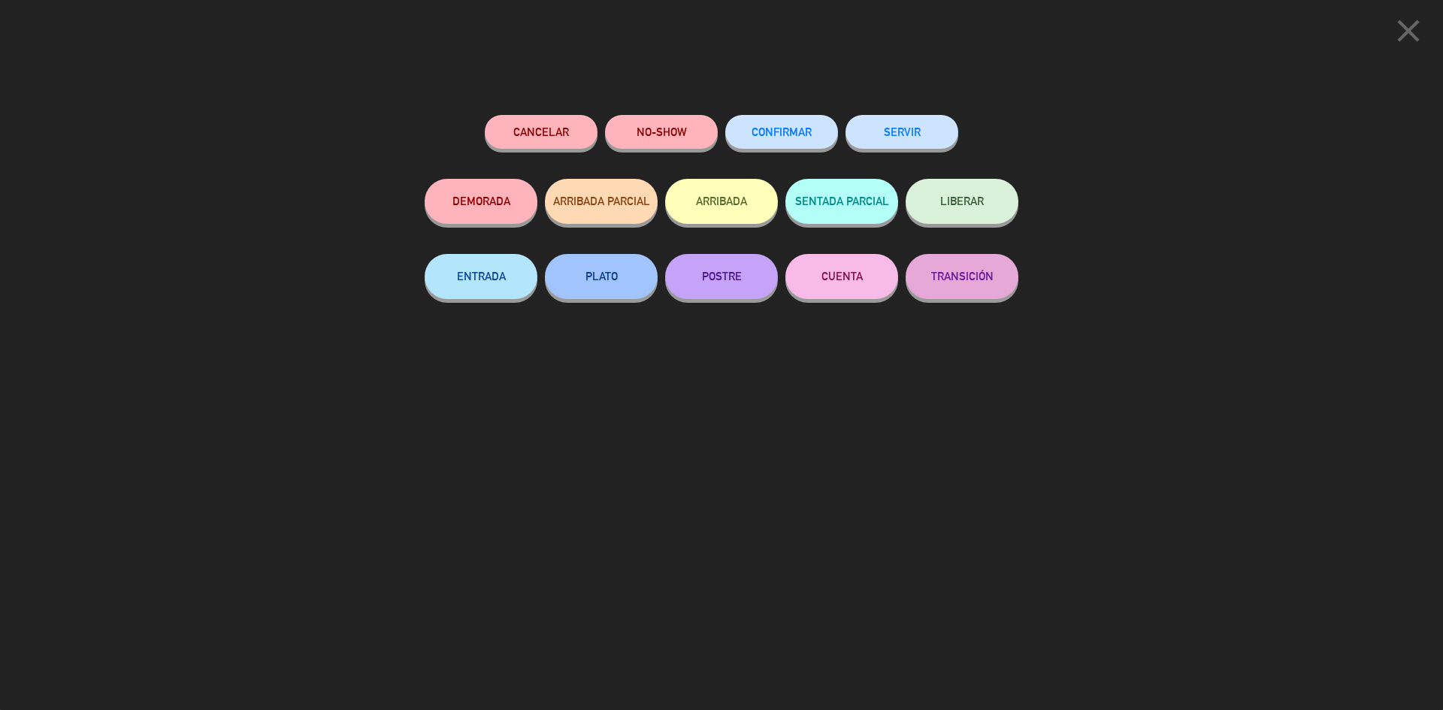
click at [920, 115] on div "SERVIR" at bounding box center [901, 147] width 113 height 64
click at [921, 133] on button "SERVIR" at bounding box center [901, 132] width 113 height 34
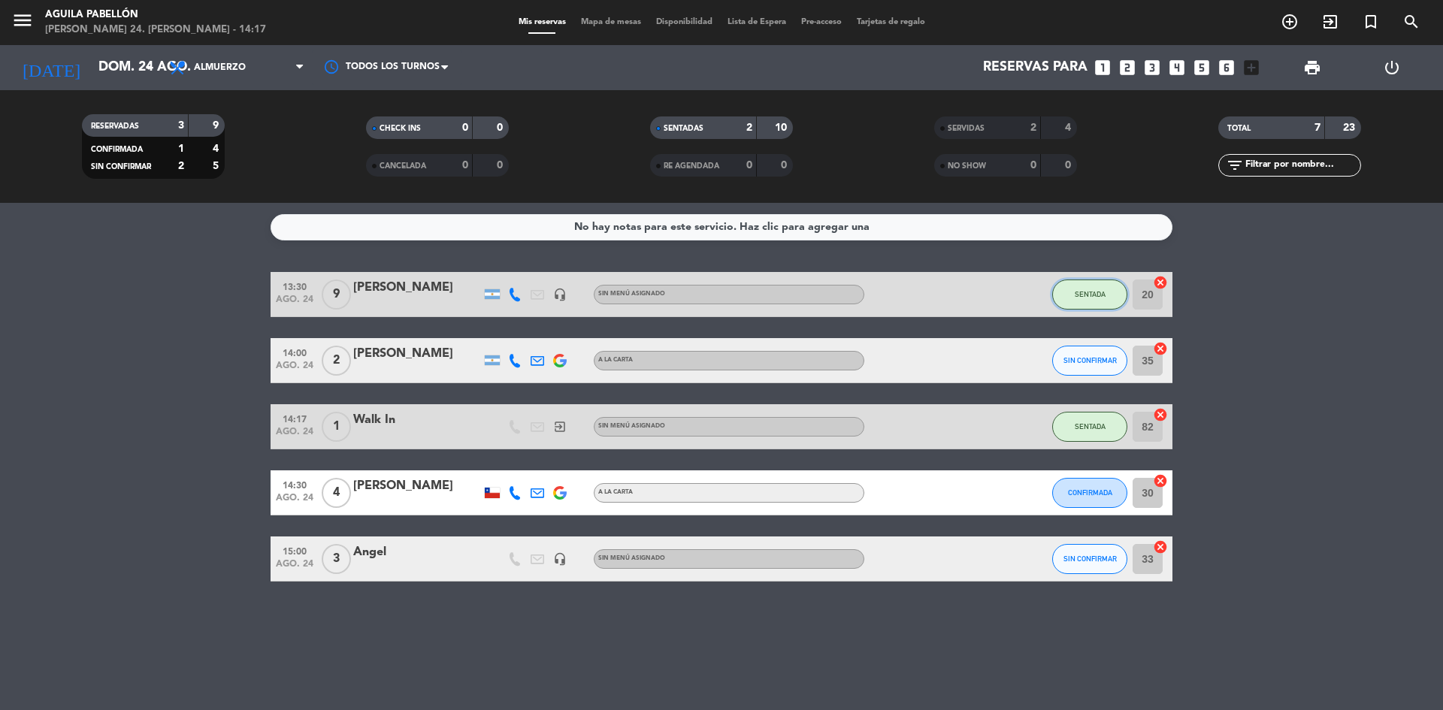
click at [1108, 297] on button "SENTADA" at bounding box center [1089, 295] width 75 height 30
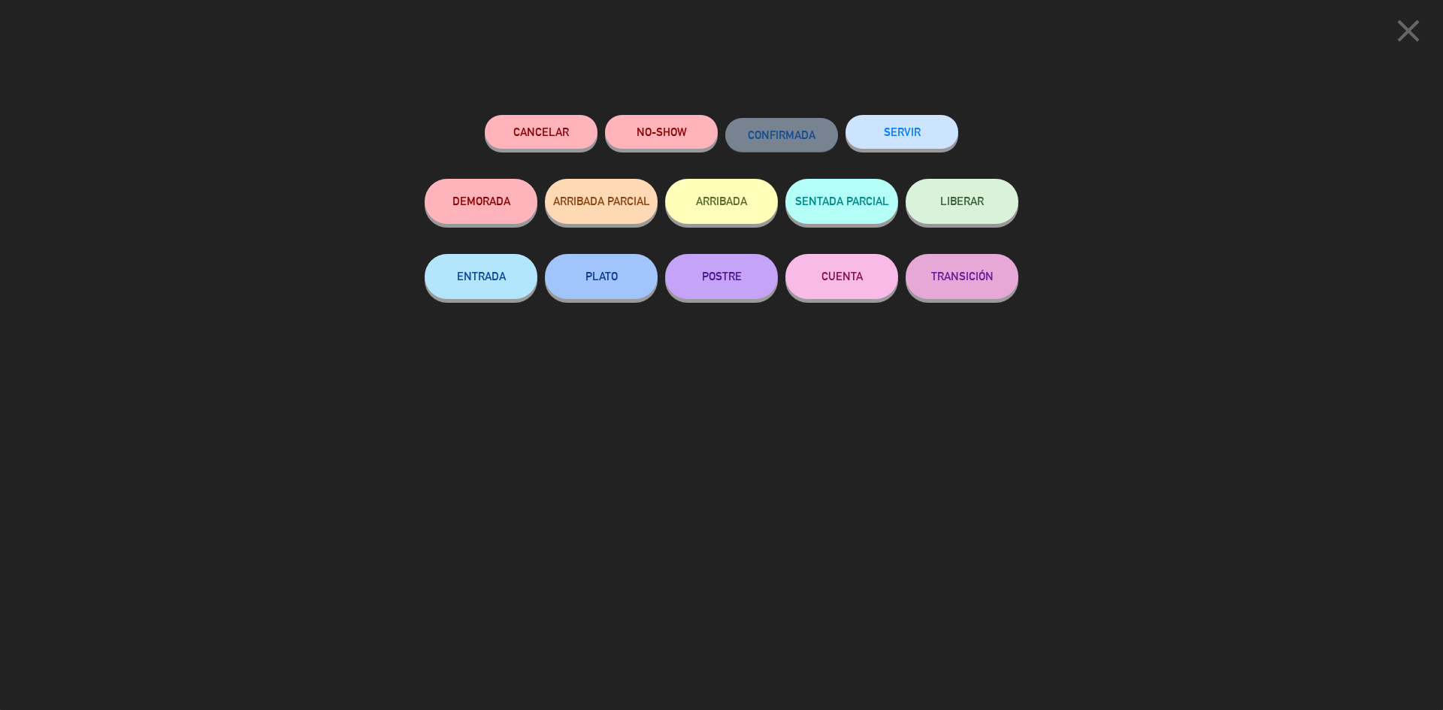
click at [914, 132] on button "SERVIR" at bounding box center [901, 132] width 113 height 34
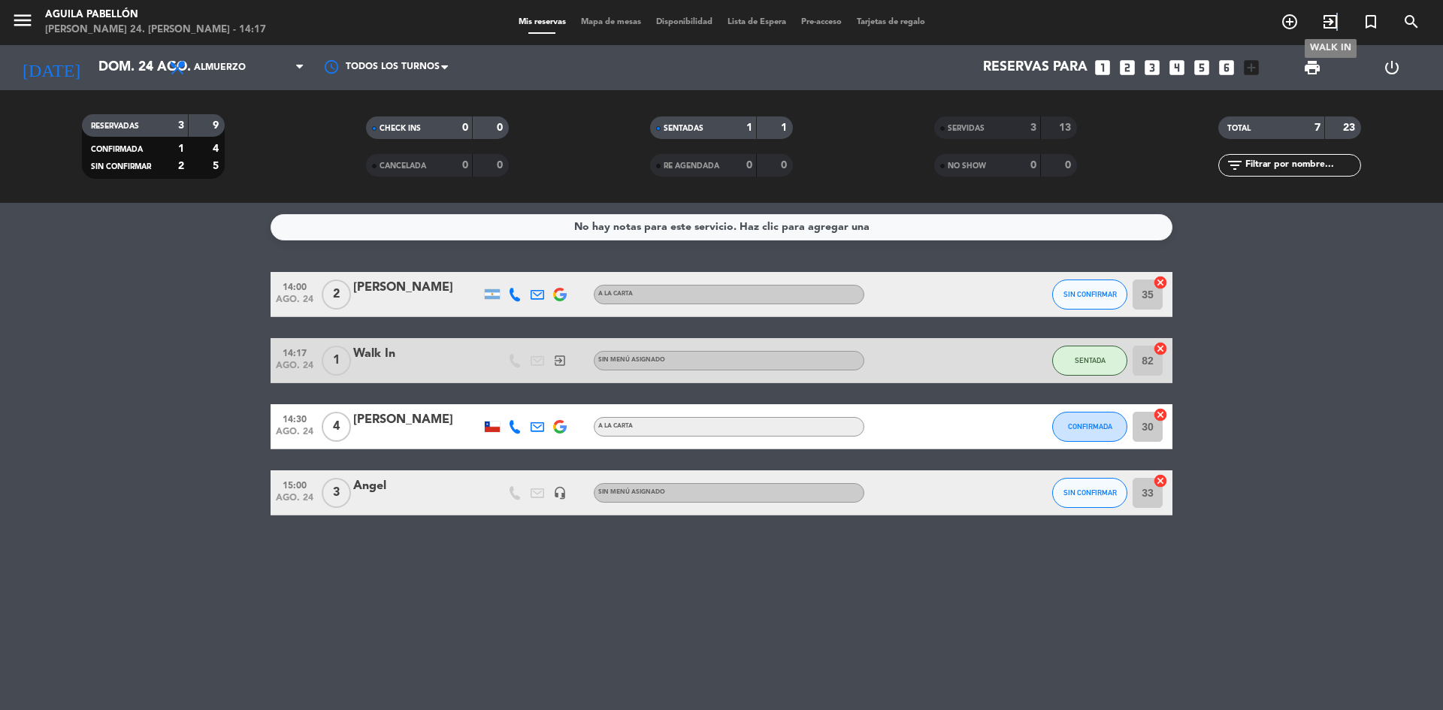
click at [1337, 27] on icon "exit_to_app" at bounding box center [1330, 22] width 18 height 18
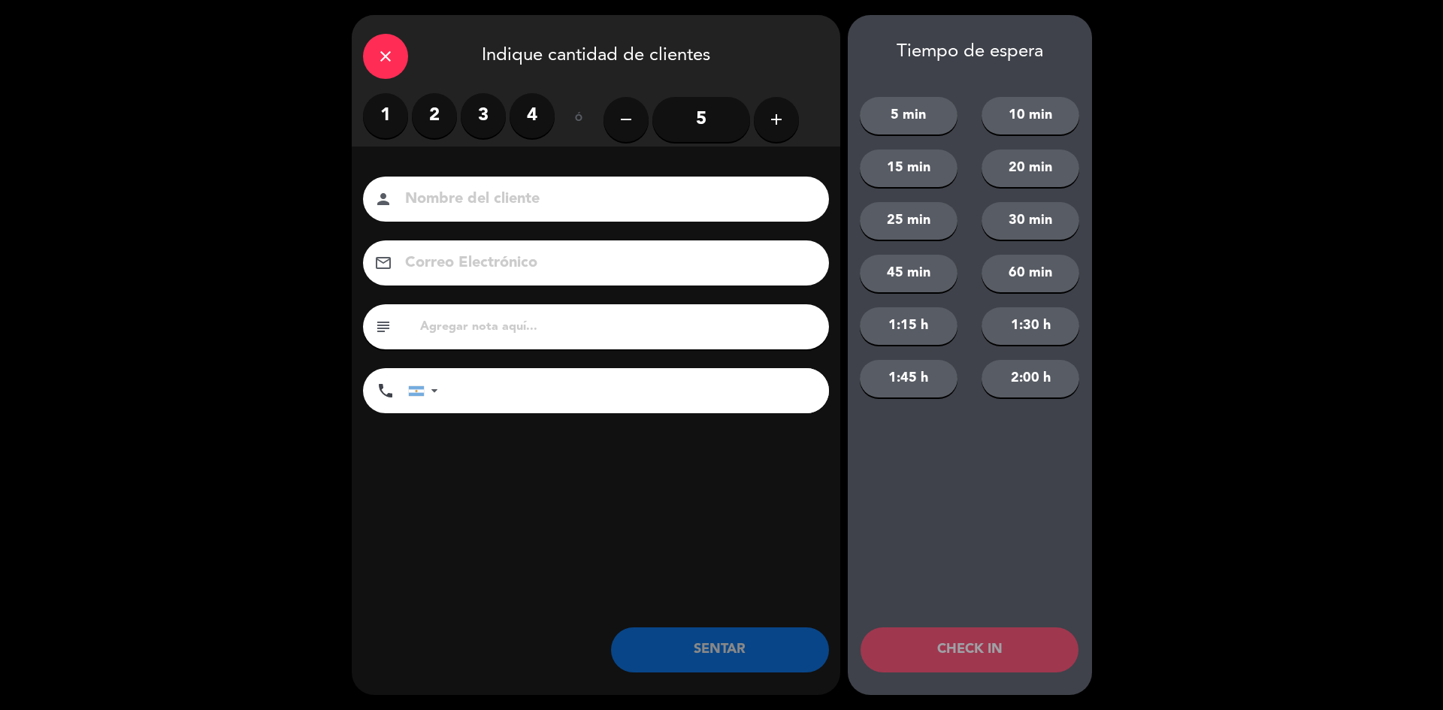
click at [699, 114] on input "5" at bounding box center [701, 119] width 98 height 45
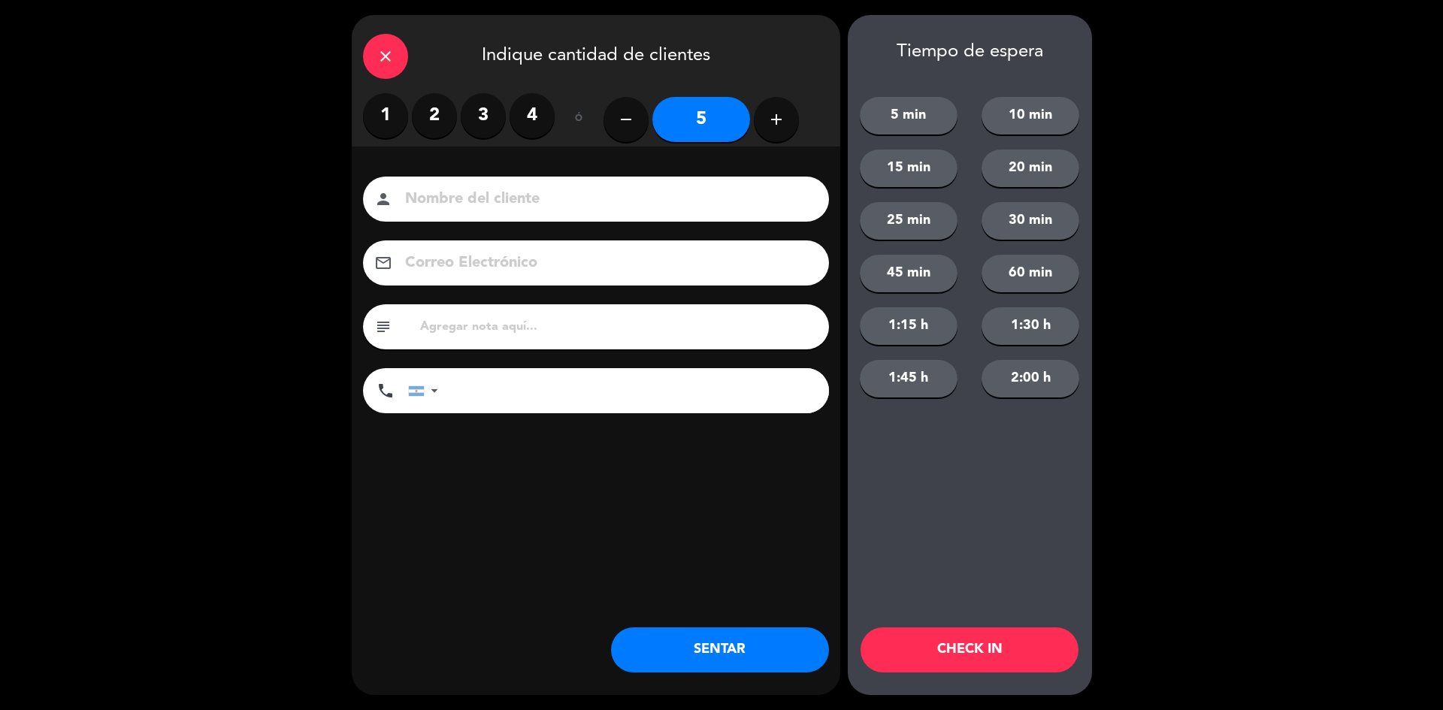
click at [775, 643] on button "SENTAR" at bounding box center [720, 649] width 218 height 45
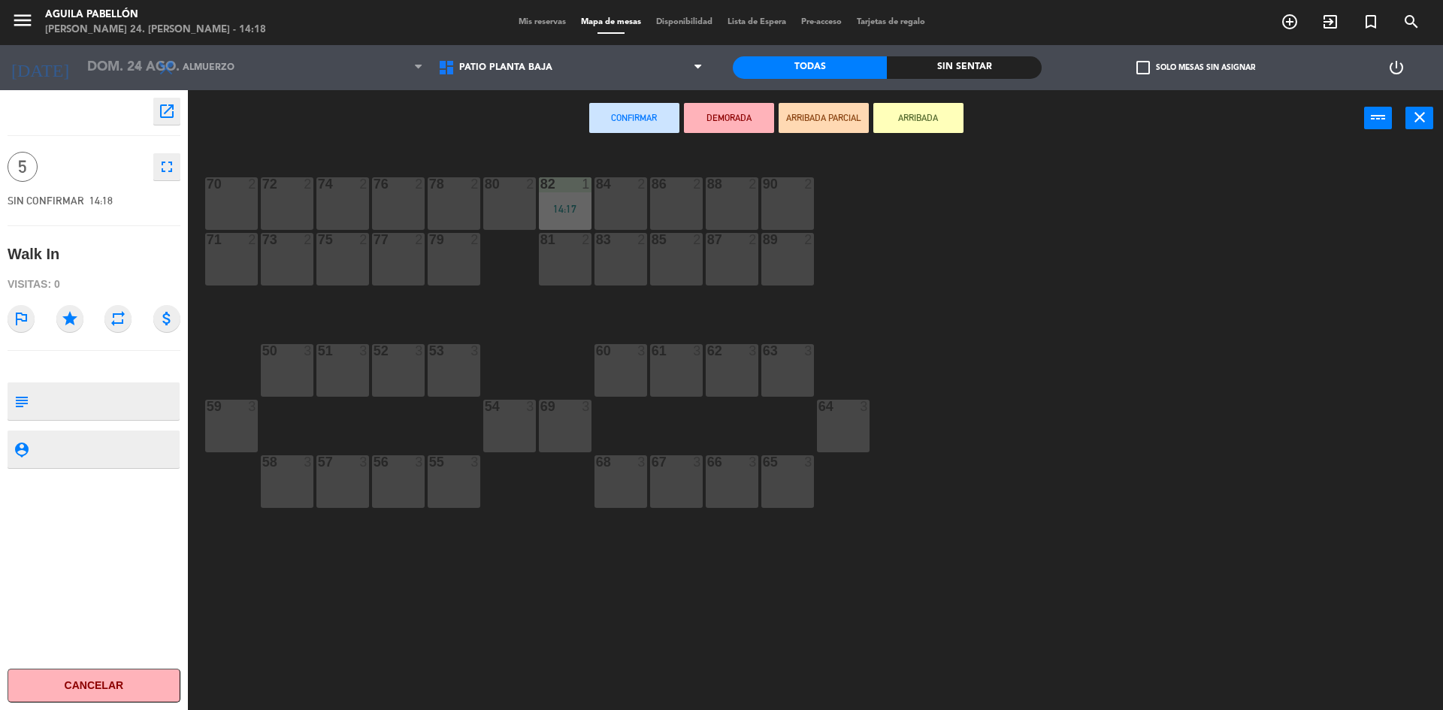
click at [697, 363] on div "61 3" at bounding box center [676, 370] width 53 height 53
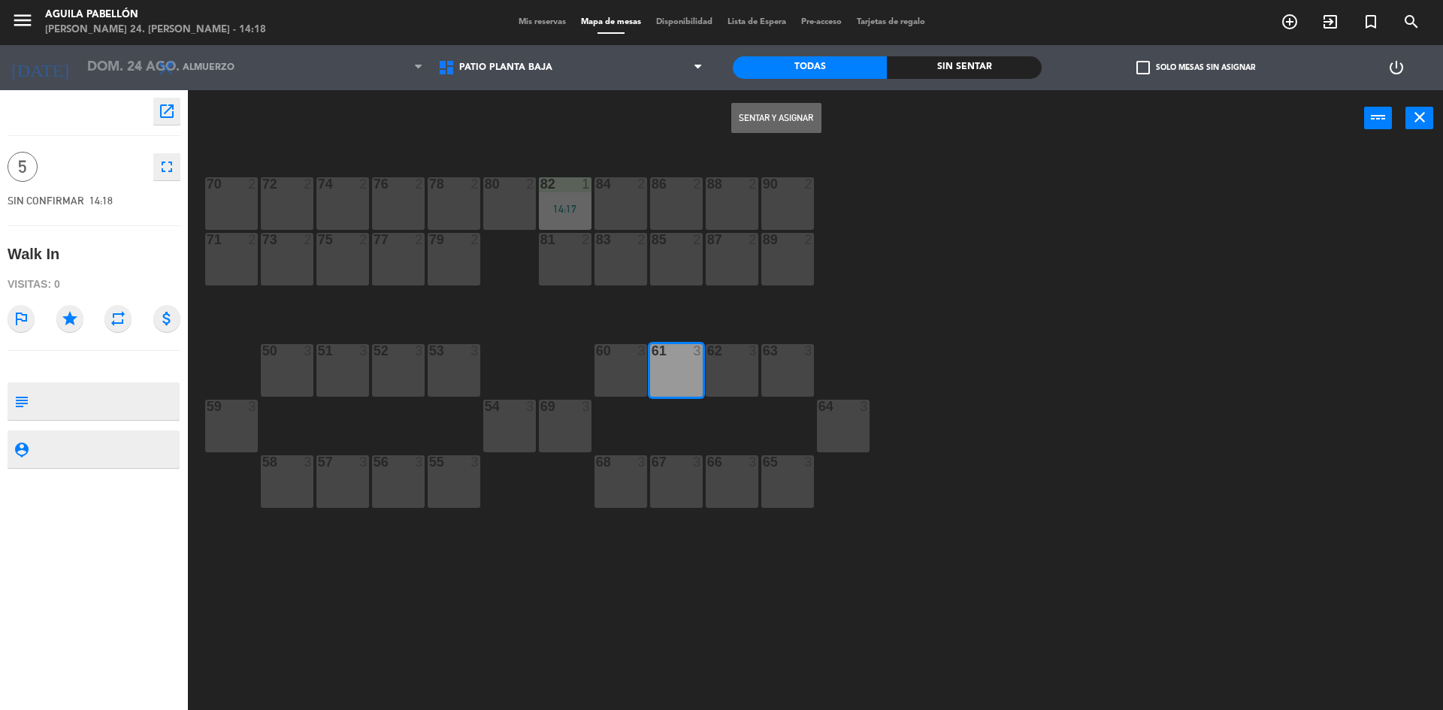
click at [684, 273] on div "85 2" at bounding box center [676, 259] width 53 height 53
click at [798, 111] on button "Sentar y Asignar" at bounding box center [776, 118] width 90 height 30
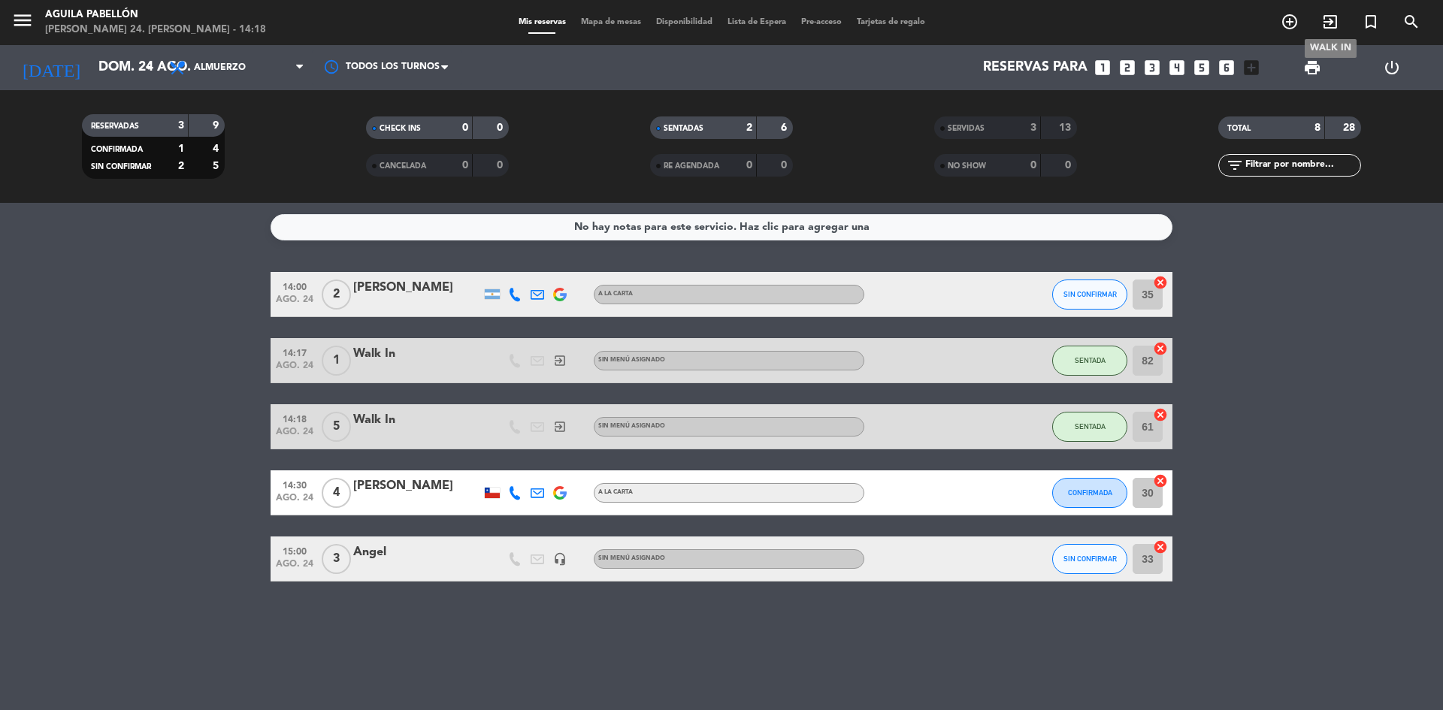
click at [1322, 20] on icon "exit_to_app" at bounding box center [1330, 22] width 18 height 18
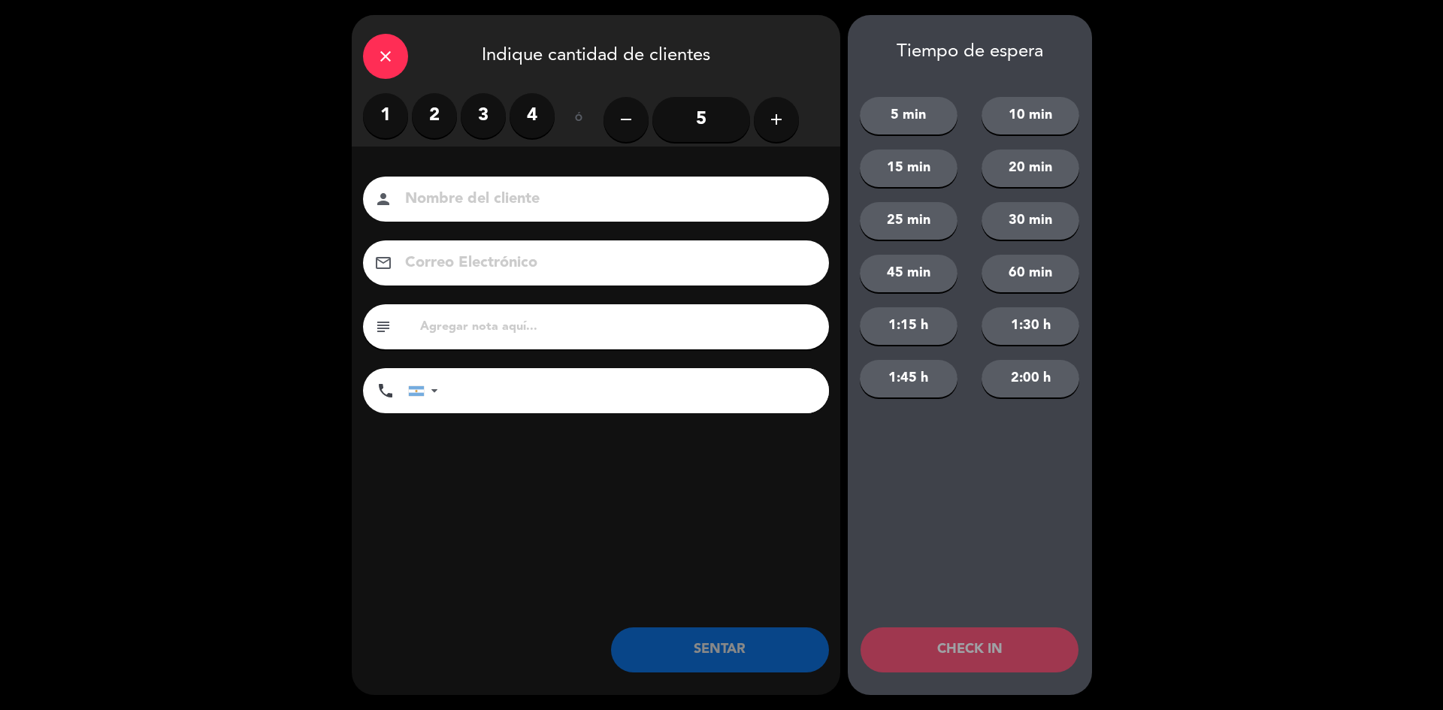
drag, startPoint x: 385, startPoint y: 63, endPoint x: 388, endPoint y: 44, distance: 19.2
click at [385, 58] on icon "close" at bounding box center [385, 56] width 18 height 18
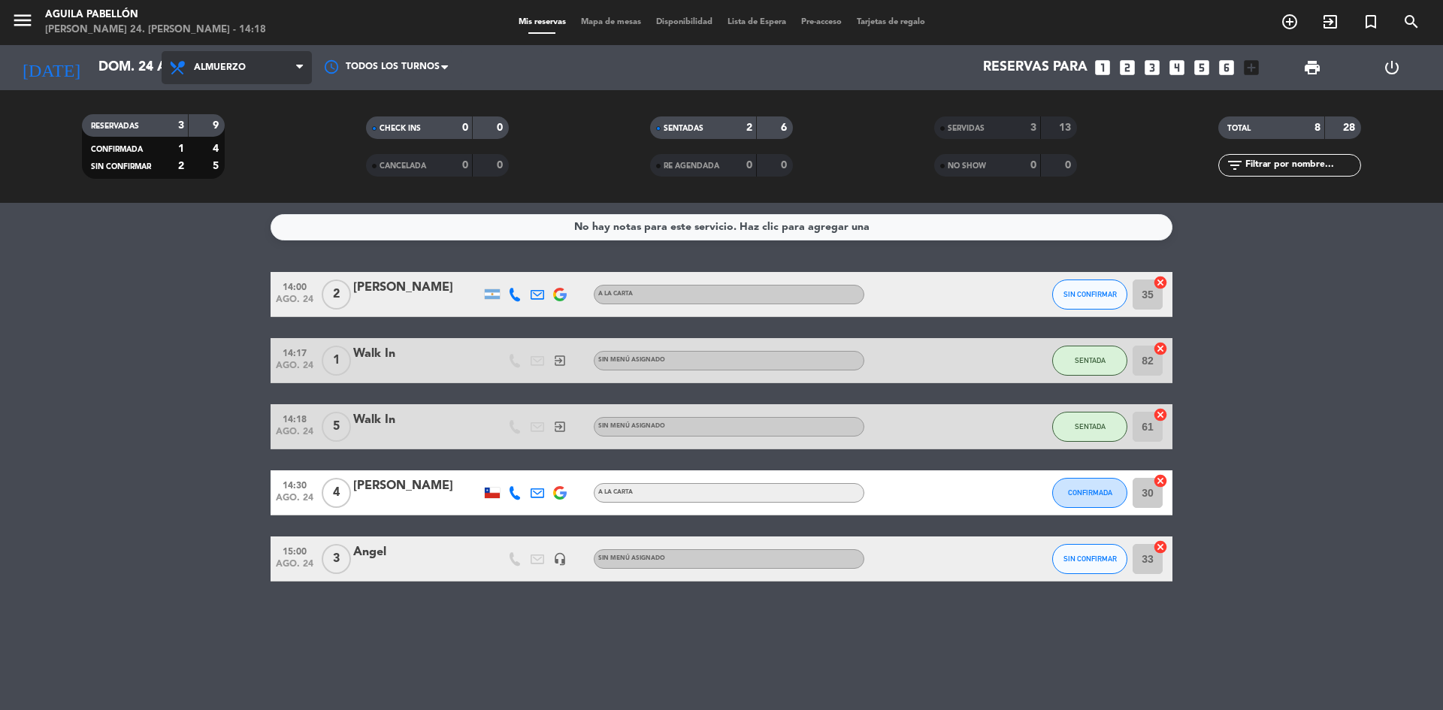
click at [243, 62] on span "Almuerzo" at bounding box center [220, 67] width 52 height 11
click at [251, 94] on div "menu [PERSON_NAME] [PERSON_NAME] 24. [PERSON_NAME] - 14:18 Mis reservas Mapa de…" at bounding box center [721, 101] width 1443 height 203
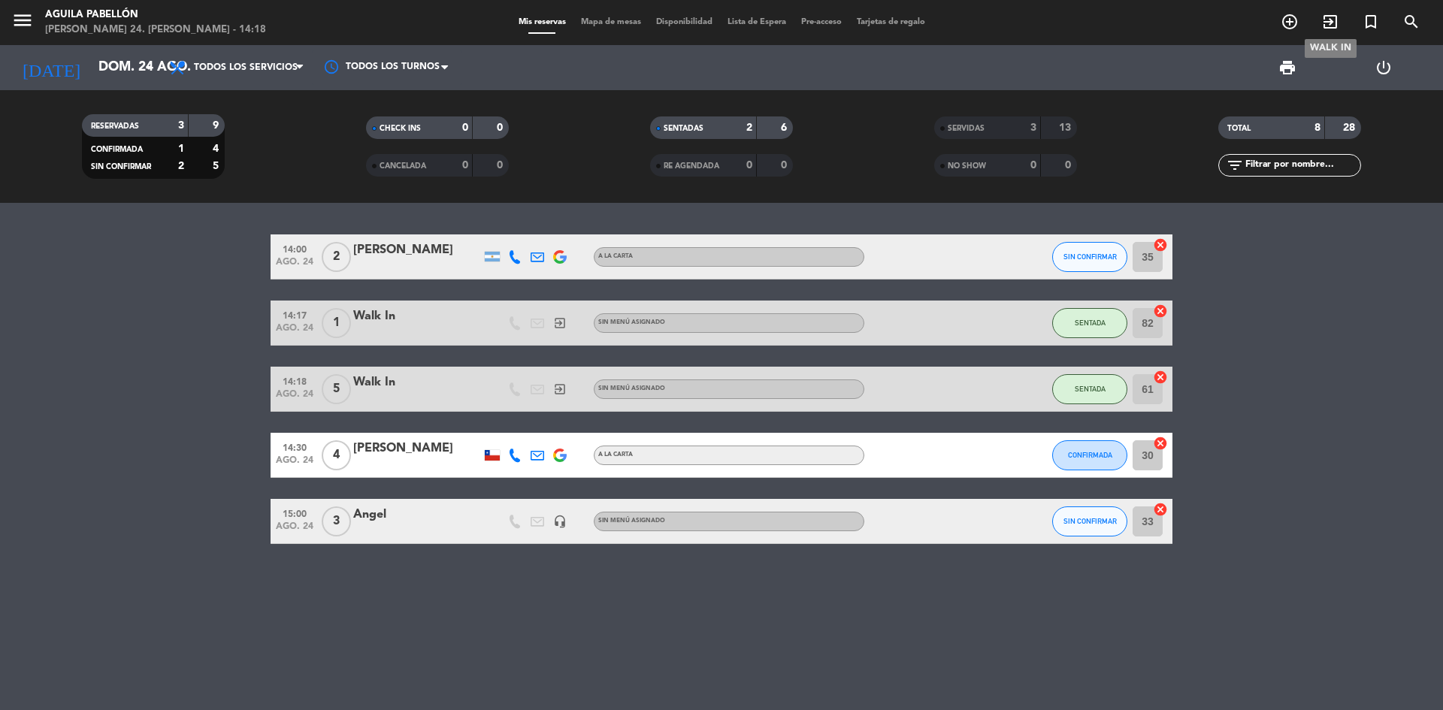
click at [1334, 20] on icon "exit_to_app" at bounding box center [1330, 22] width 18 height 18
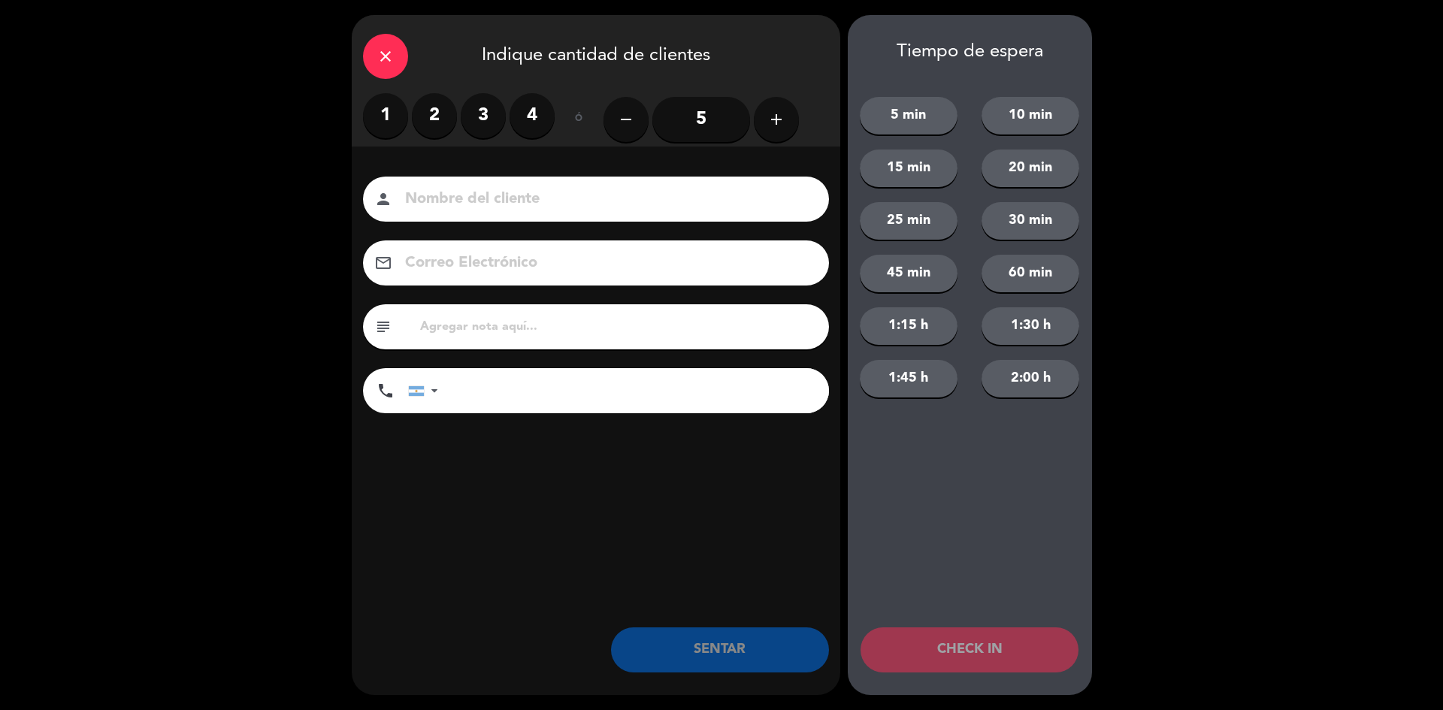
click at [438, 116] on label "2" at bounding box center [434, 115] width 45 height 45
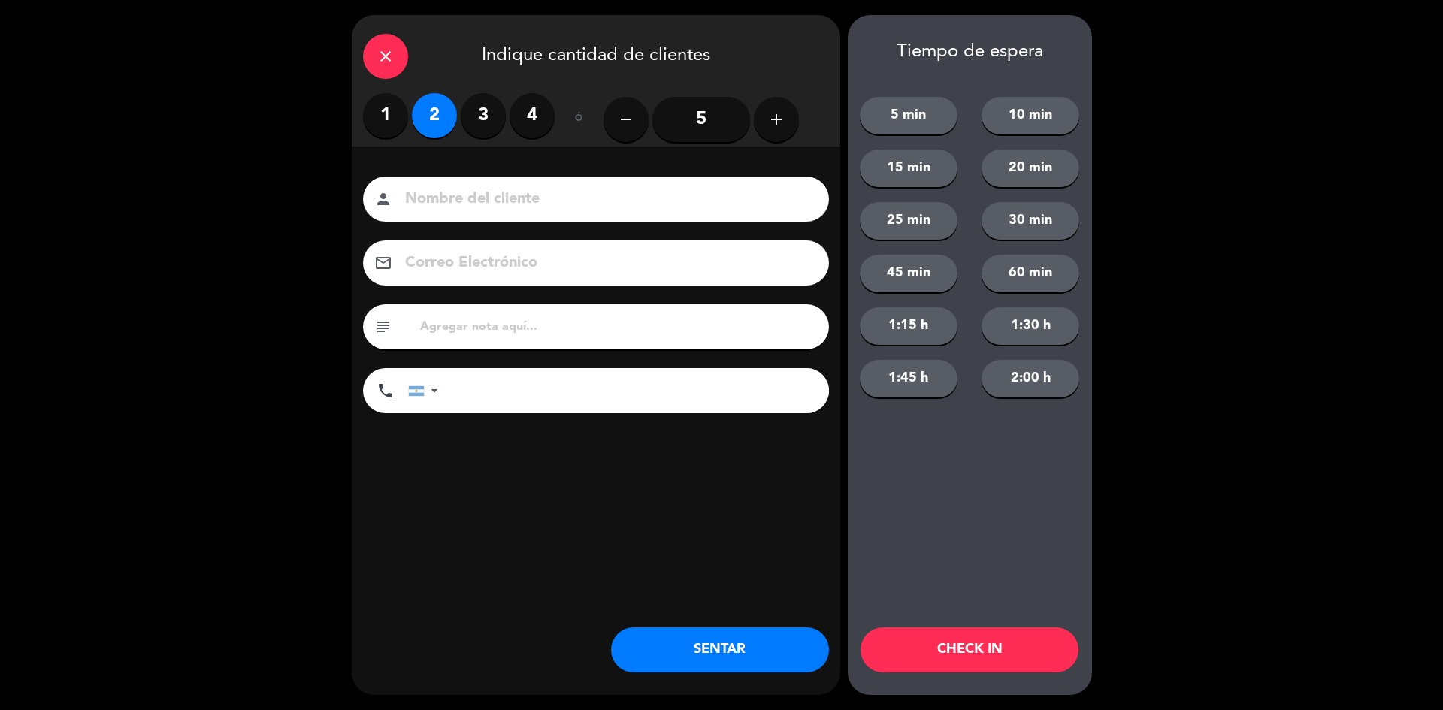
click at [715, 657] on button "SENTAR" at bounding box center [720, 649] width 218 height 45
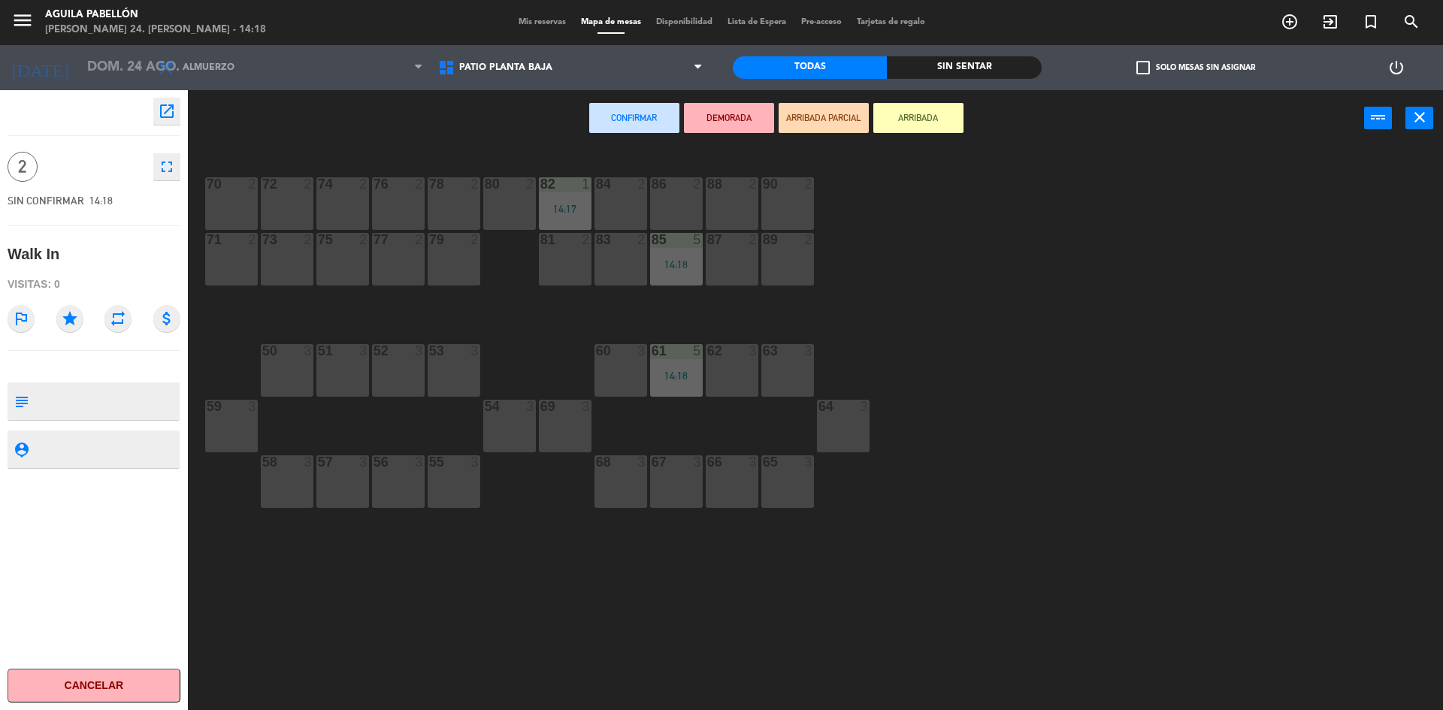
drag, startPoint x: 723, startPoint y: 245, endPoint x: 730, endPoint y: 231, distance: 15.1
click at [718, 247] on div "87 2" at bounding box center [732, 240] width 53 height 15
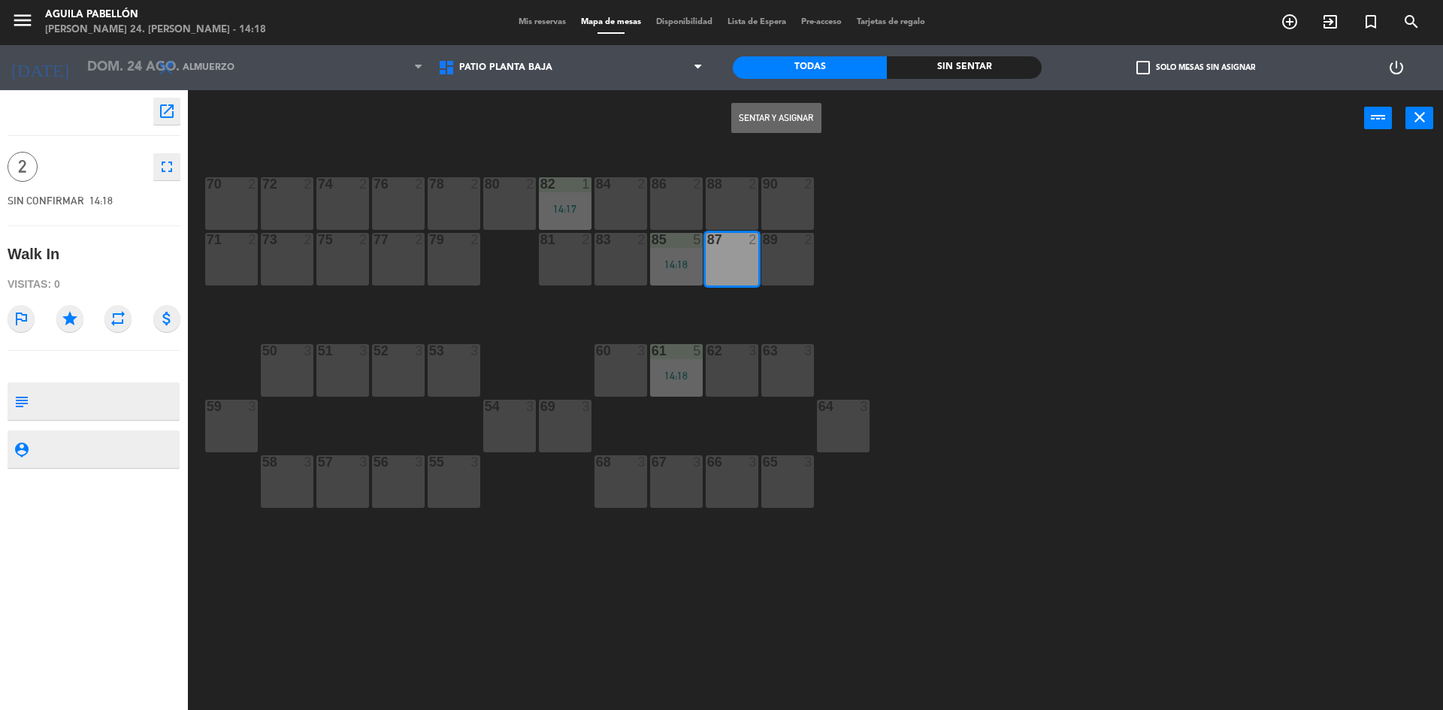
click at [810, 119] on button "Sentar y Asignar" at bounding box center [776, 118] width 90 height 30
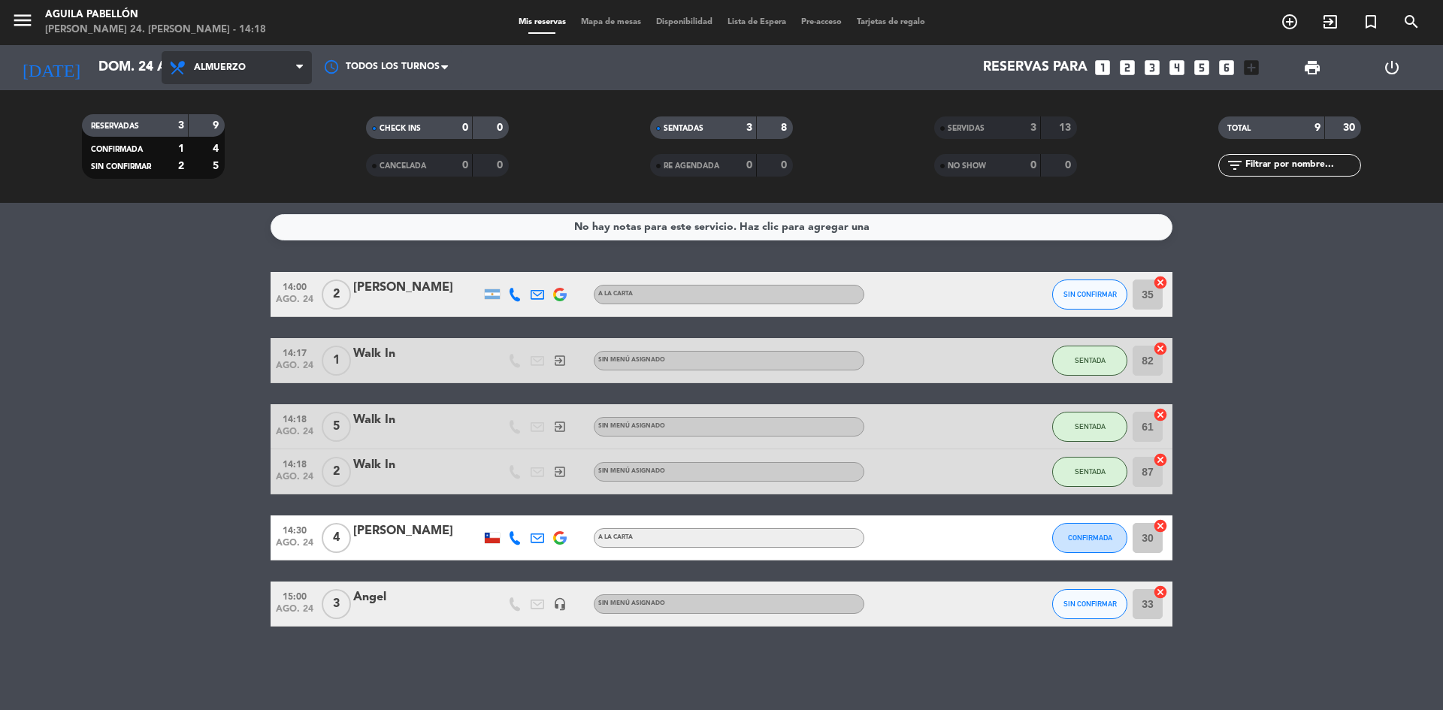
click at [264, 68] on span "Almuerzo" at bounding box center [237, 67] width 150 height 33
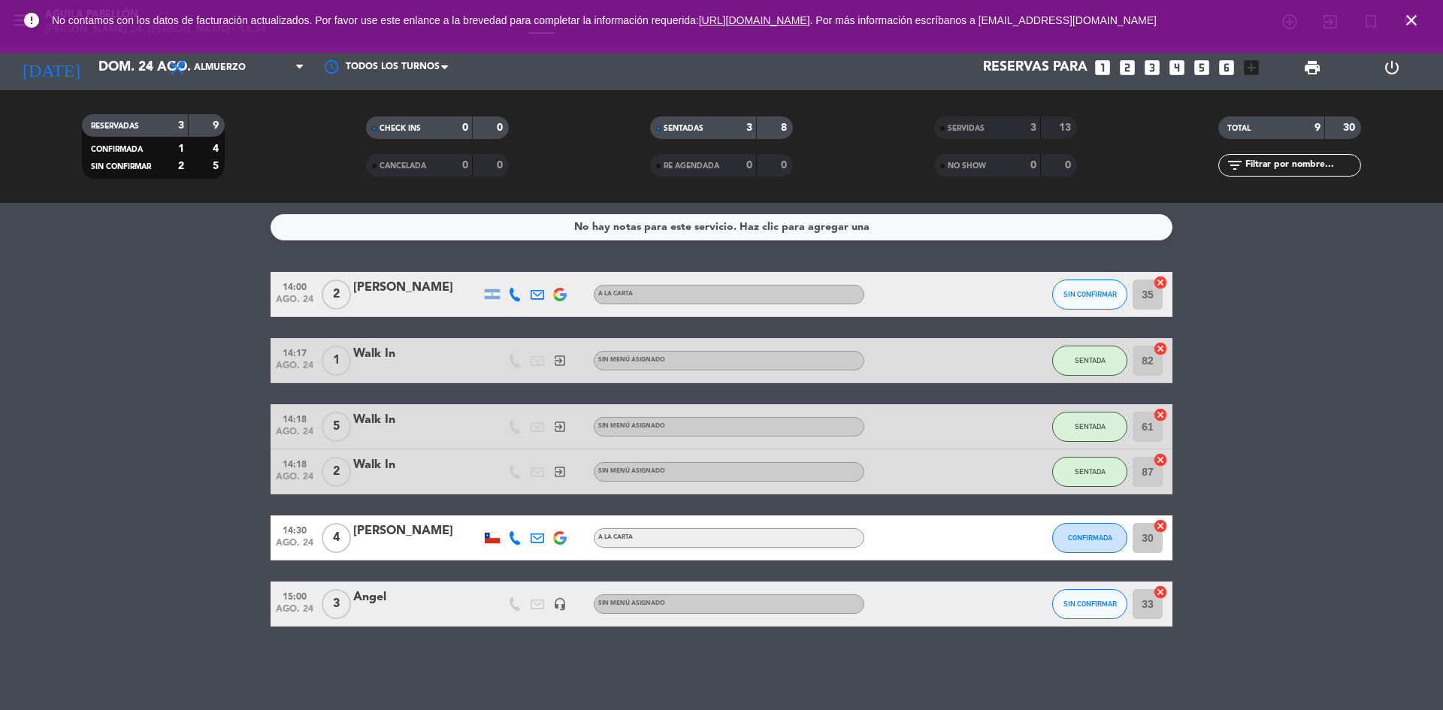
click at [38, 471] on bookings-row "14:00 ago. 24 2 [PERSON_NAME] A [PERSON_NAME] SIN CONFIRMAR 35 cancel 14:17 ago…" at bounding box center [721, 449] width 1443 height 355
